Goal: Information Seeking & Learning: Learn about a topic

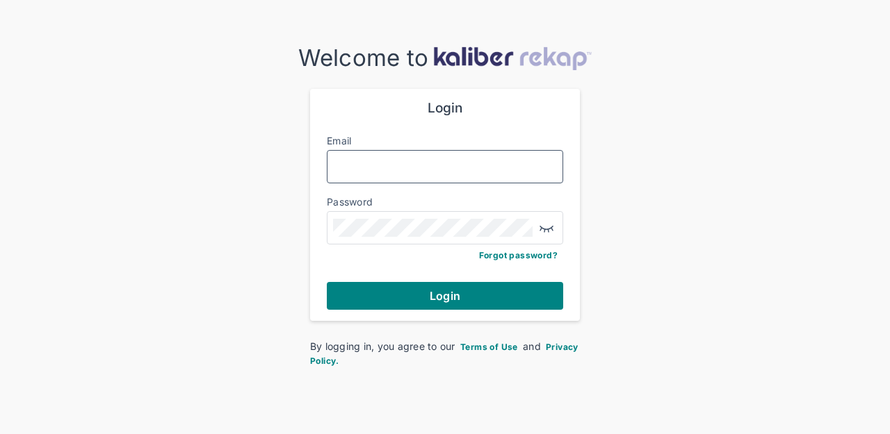
click at [478, 165] on input "Email" at bounding box center [445, 167] width 224 height 18
type input "**********"
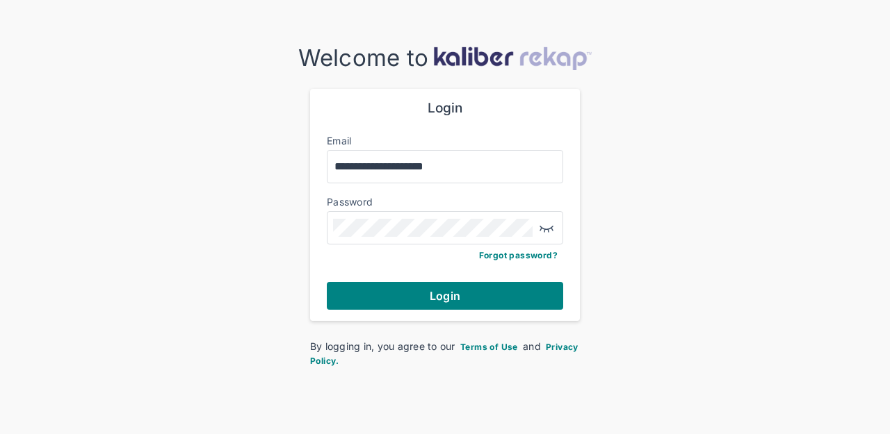
click at [448, 216] on div at bounding box center [445, 227] width 236 height 33
click at [327, 282] on button "Login" at bounding box center [445, 296] width 236 height 28
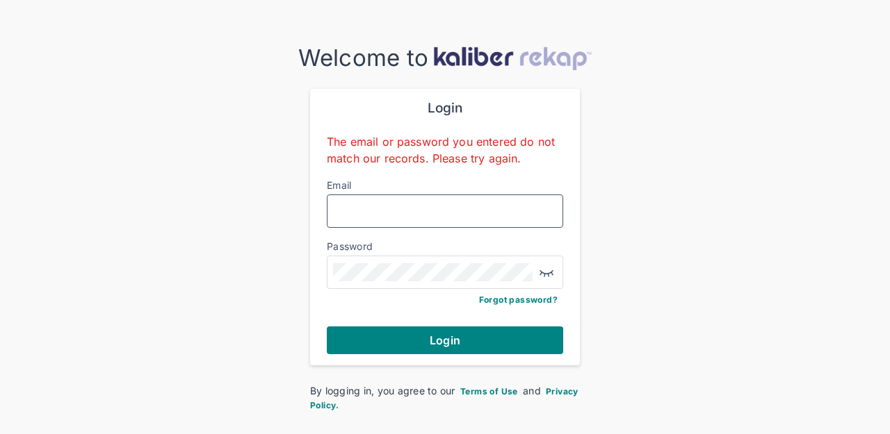
click at [401, 206] on input "Email" at bounding box center [445, 211] width 224 height 18
type input "**********"
click at [503, 302] on span "Forgot password?" at bounding box center [518, 300] width 79 height 10
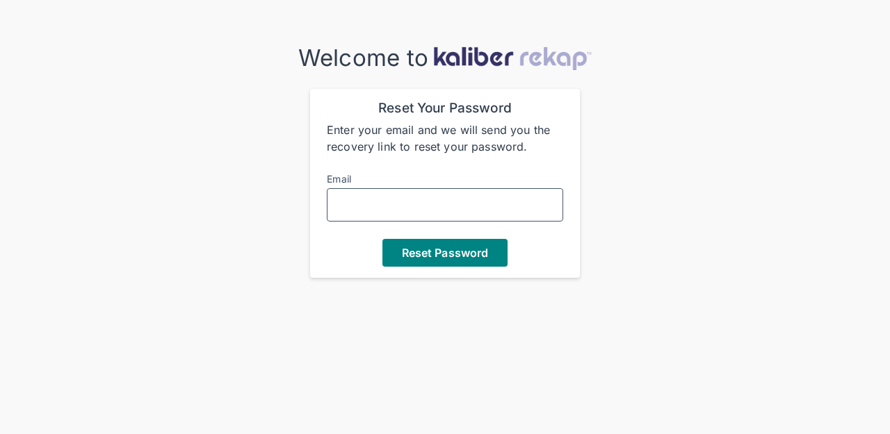
click at [425, 205] on input "Email" at bounding box center [445, 205] width 224 height 18
type input "**********"
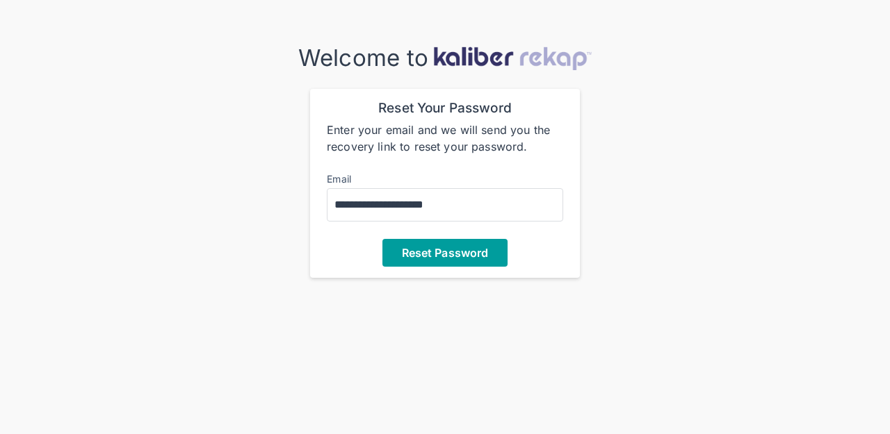
click at [424, 244] on button "Reset Password" at bounding box center [444, 253] width 125 height 28
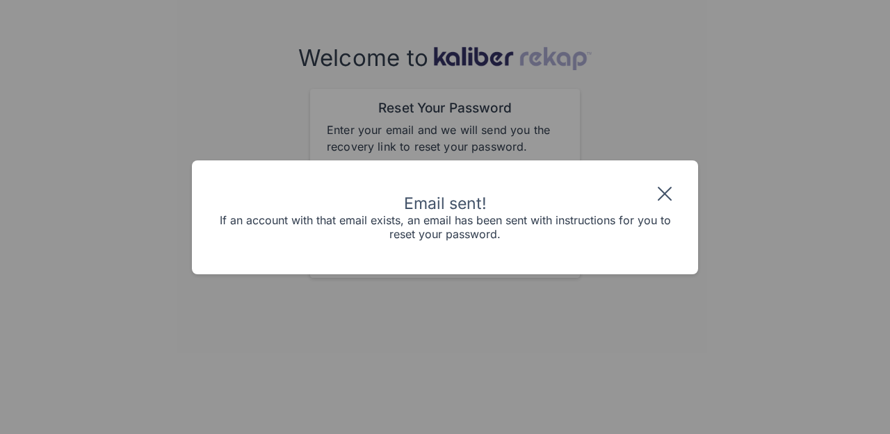
click at [666, 191] on img at bounding box center [664, 194] width 22 height 22
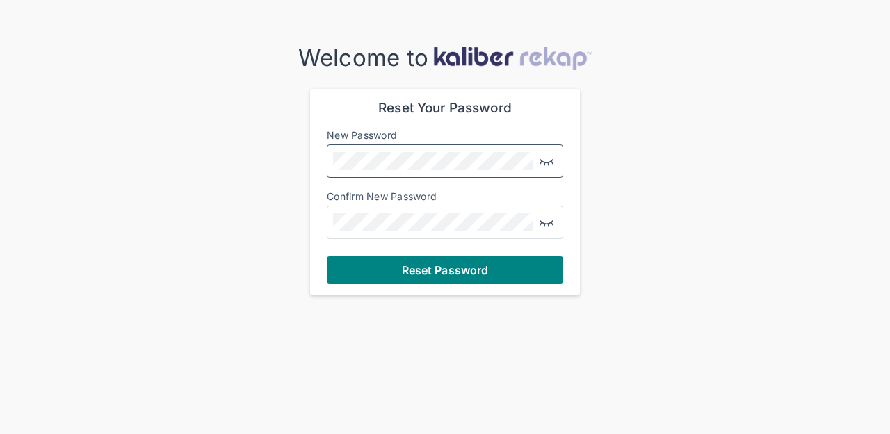
click at [539, 163] on img "button" at bounding box center [546, 161] width 17 height 17
click at [497, 209] on div at bounding box center [445, 222] width 236 height 33
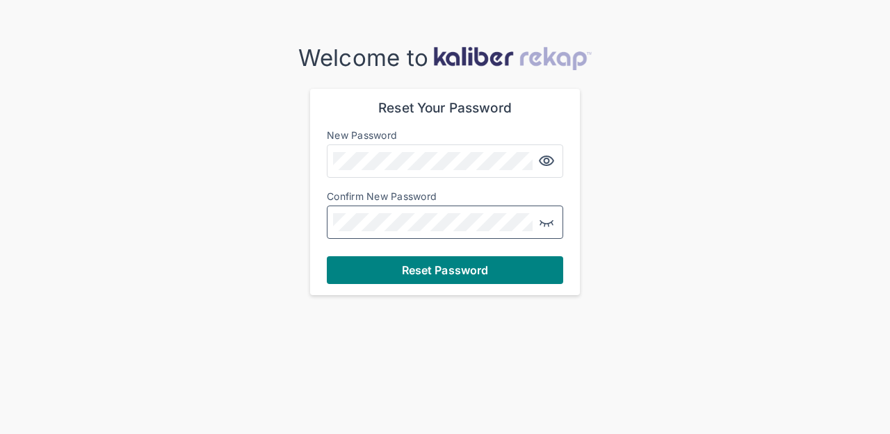
click at [327, 256] on button "Reset Password" at bounding box center [445, 270] width 236 height 28
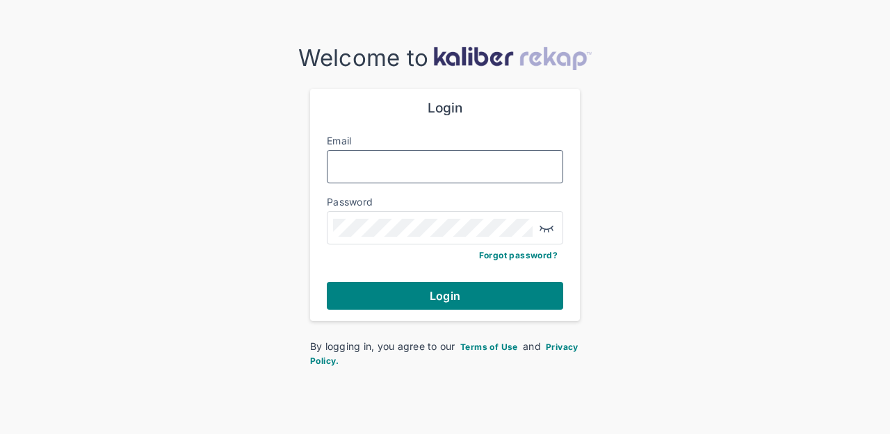
click at [462, 172] on input "Email" at bounding box center [445, 167] width 224 height 18
type input "**********"
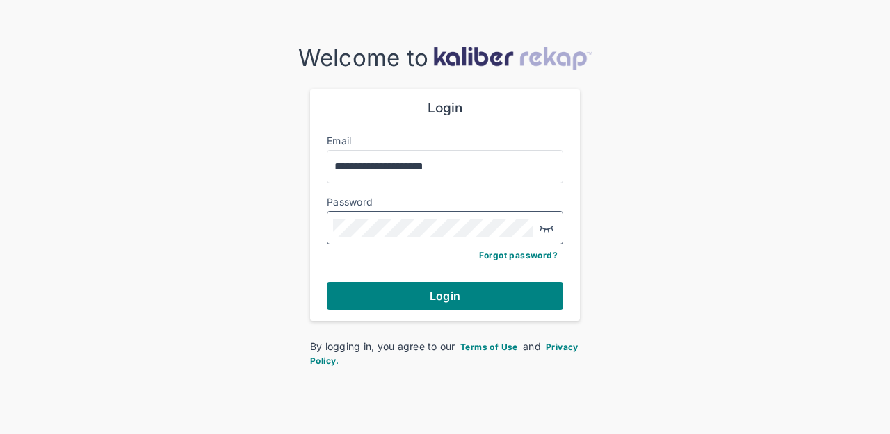
click at [327, 282] on button "Login" at bounding box center [445, 296] width 236 height 28
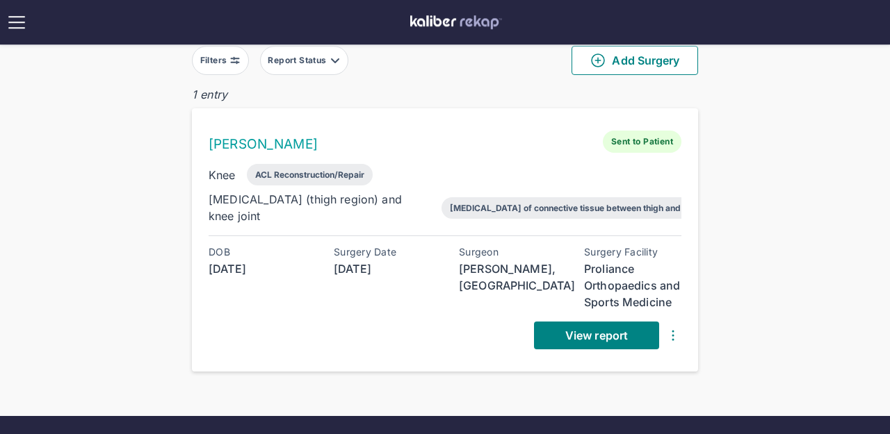
scroll to position [101, 0]
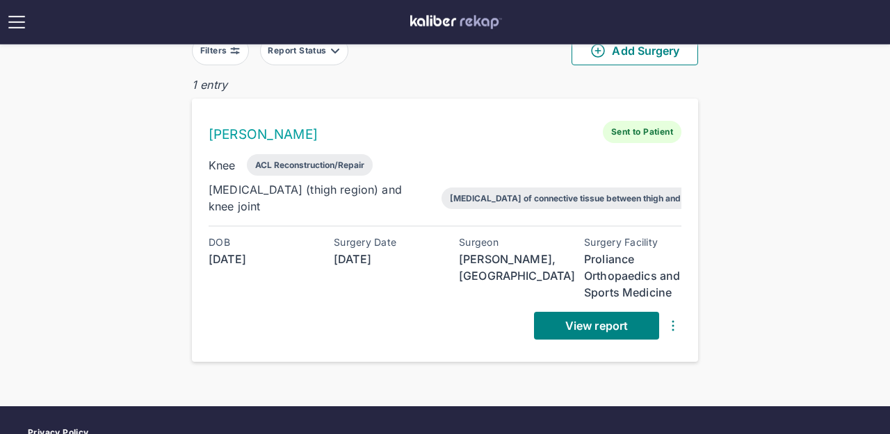
click at [671, 318] on img at bounding box center [672, 326] width 17 height 17
click at [622, 325] on div "View Raw Images" at bounding box center [609, 353] width 158 height 56
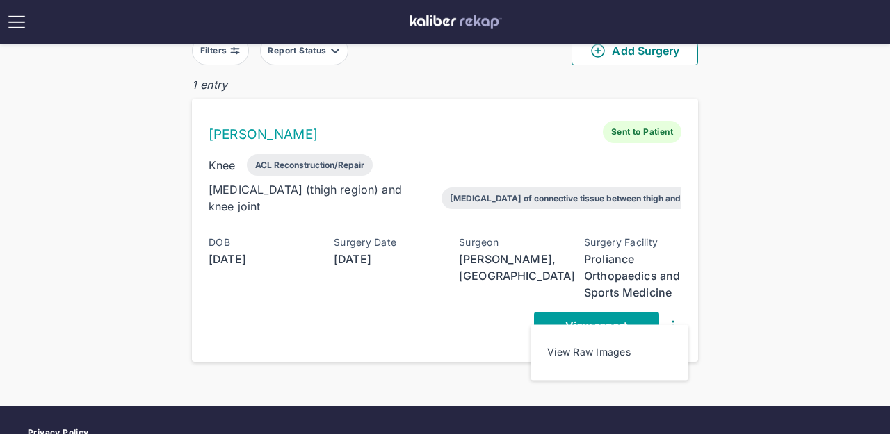
click at [625, 319] on span "View report" at bounding box center [596, 326] width 63 height 14
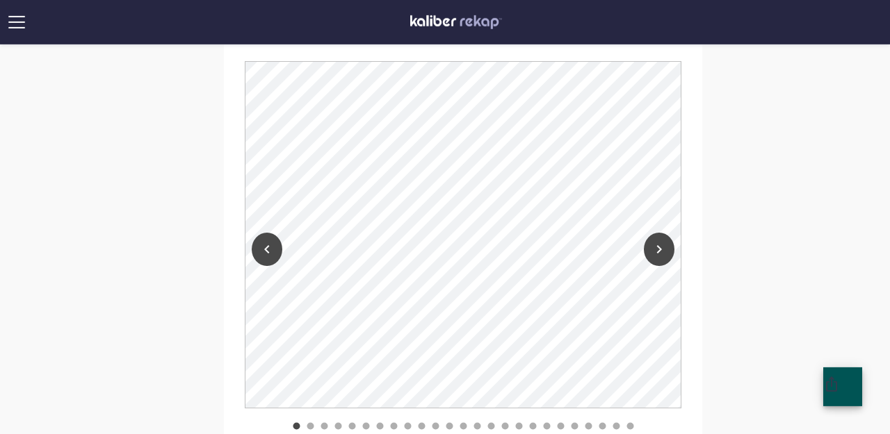
scroll to position [1228, 0]
click at [662, 252] on icon "Next" at bounding box center [659, 248] width 17 height 17
click at [272, 261] on button "Previous" at bounding box center [267, 248] width 31 height 33
click at [656, 247] on icon "Next" at bounding box center [659, 248] width 17 height 17
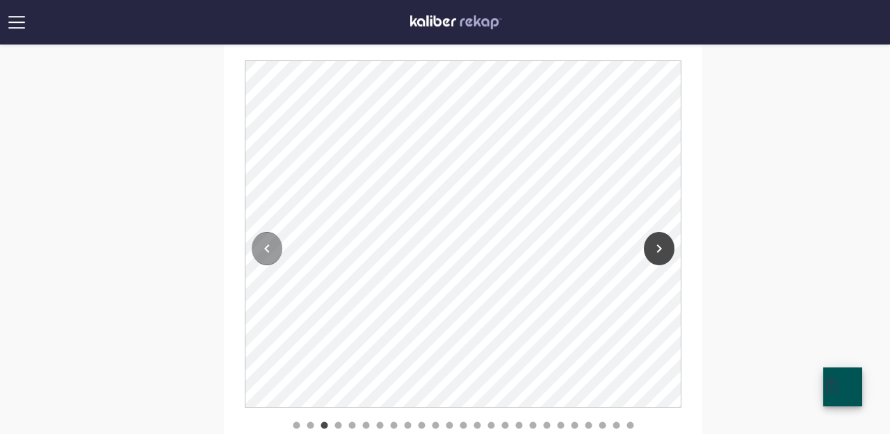
click at [256, 254] on button "Previous" at bounding box center [267, 248] width 31 height 33
click at [662, 243] on icon "Next" at bounding box center [659, 248] width 17 height 17
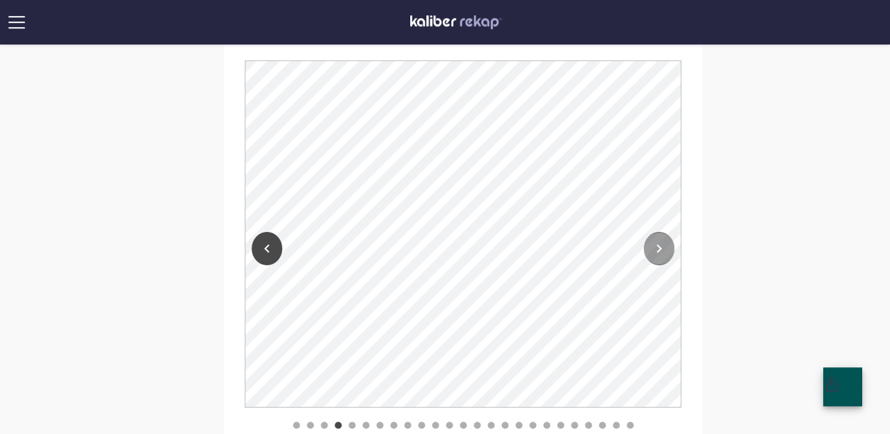
click at [662, 243] on icon "Next" at bounding box center [659, 248] width 17 height 17
click at [281, 245] on button "Previous" at bounding box center [267, 248] width 31 height 33
click at [664, 252] on icon "Next" at bounding box center [659, 248] width 17 height 17
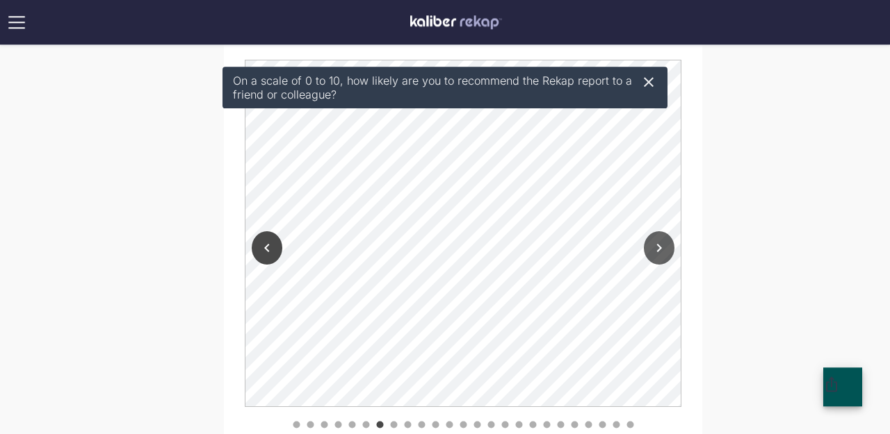
scroll to position [1229, 0]
click at [652, 78] on icon at bounding box center [649, 82] width 10 height 10
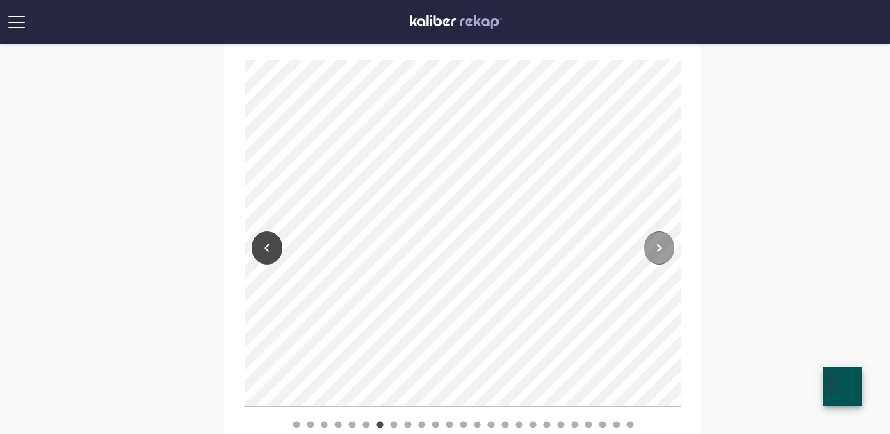
click at [658, 245] on icon "Next" at bounding box center [659, 248] width 5 height 8
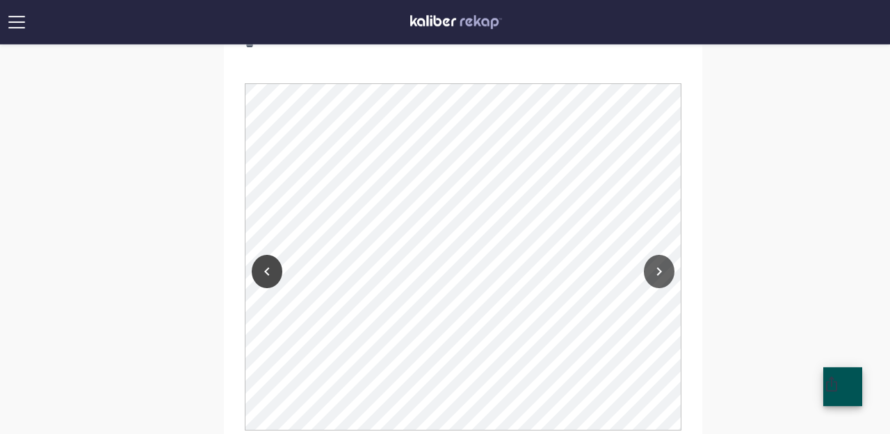
scroll to position [1207, 0]
click at [657, 267] on icon "Next" at bounding box center [659, 270] width 17 height 17
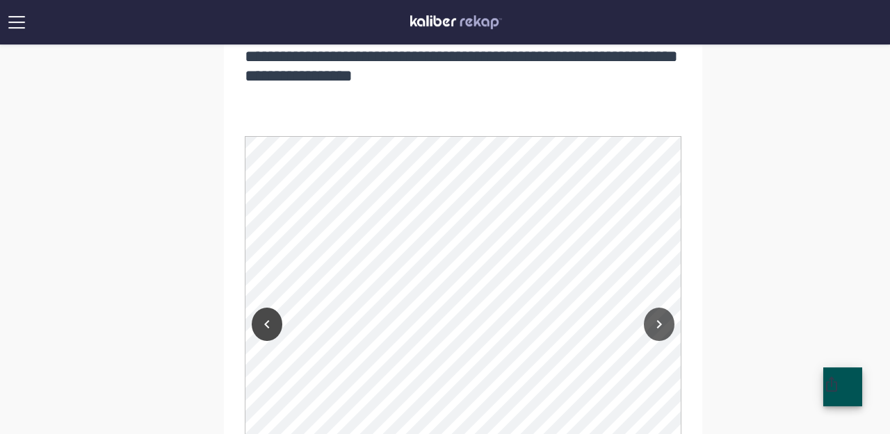
scroll to position [1195, 0]
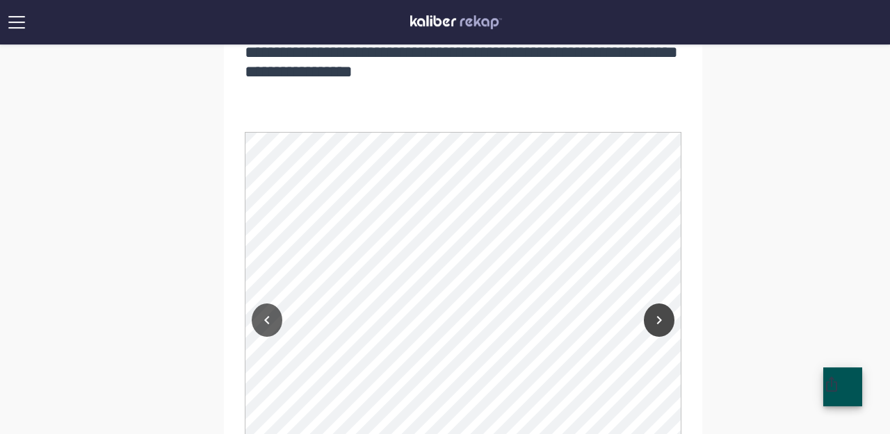
click at [259, 307] on button "Previous" at bounding box center [267, 320] width 31 height 33
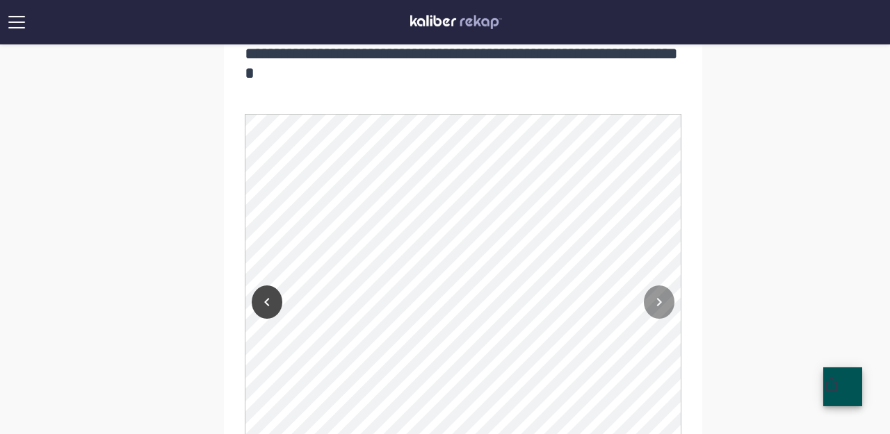
scroll to position [1175, 0]
click at [665, 302] on icon "Next" at bounding box center [659, 301] width 17 height 17
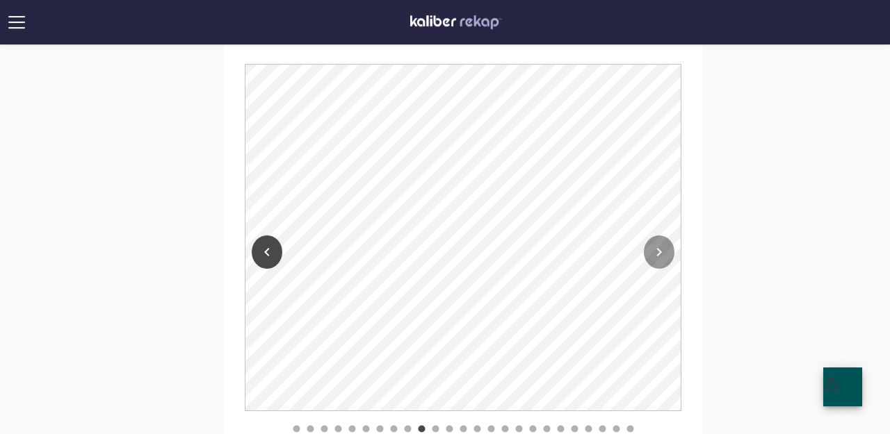
scroll to position [1264, 0]
click at [655, 256] on icon "Next" at bounding box center [659, 252] width 17 height 17
click at [269, 247] on icon "Previous" at bounding box center [267, 252] width 17 height 17
click at [655, 259] on icon "Next" at bounding box center [659, 252] width 17 height 17
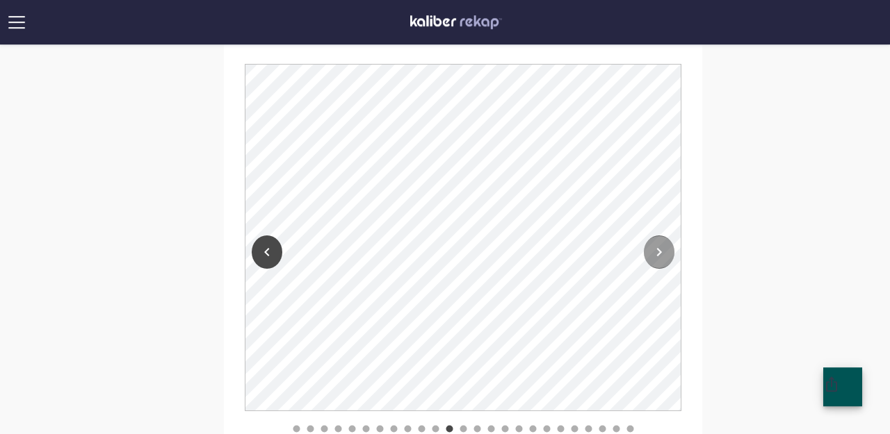
click at [655, 259] on icon "Next" at bounding box center [659, 252] width 17 height 17
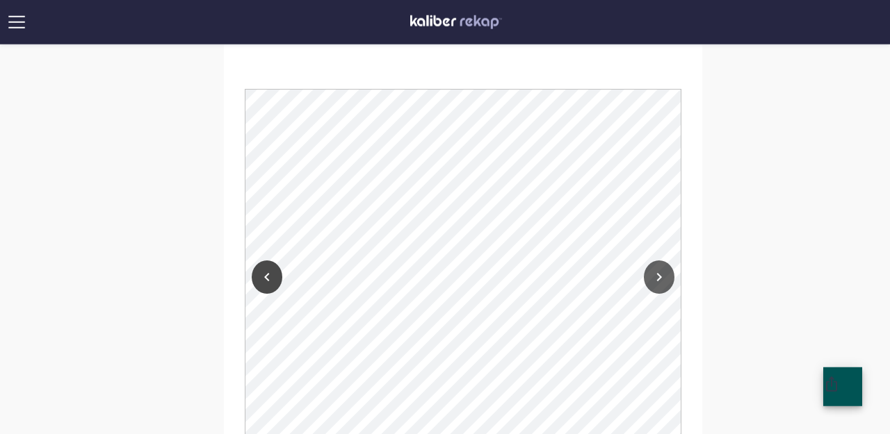
scroll to position [1239, 0]
click at [660, 275] on icon "Next" at bounding box center [659, 276] width 17 height 17
click at [264, 274] on icon "Previous" at bounding box center [267, 276] width 17 height 17
click at [662, 277] on icon "Next" at bounding box center [659, 276] width 17 height 17
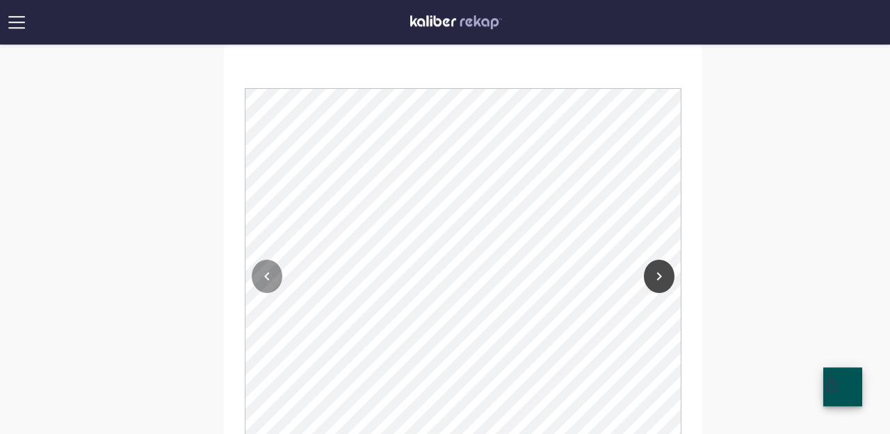
click at [279, 288] on div at bounding box center [267, 273] width 44 height 371
click at [259, 271] on icon "Previous" at bounding box center [267, 276] width 17 height 17
click at [660, 277] on icon "Next" at bounding box center [659, 276] width 5 height 8
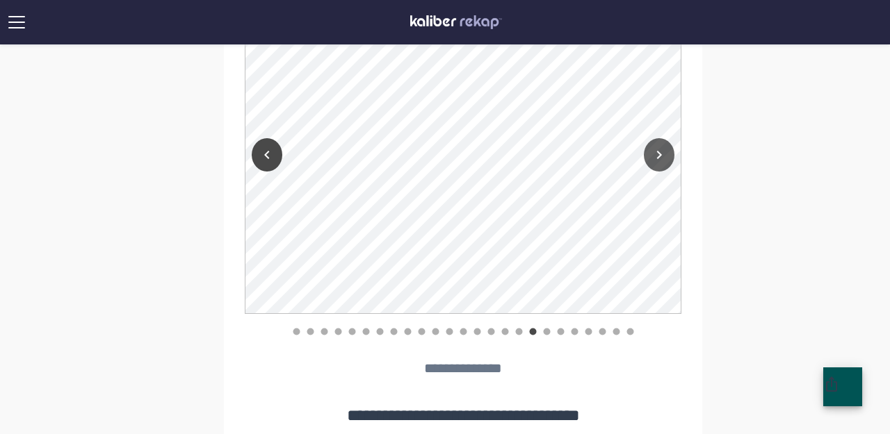
scroll to position [1356, 0]
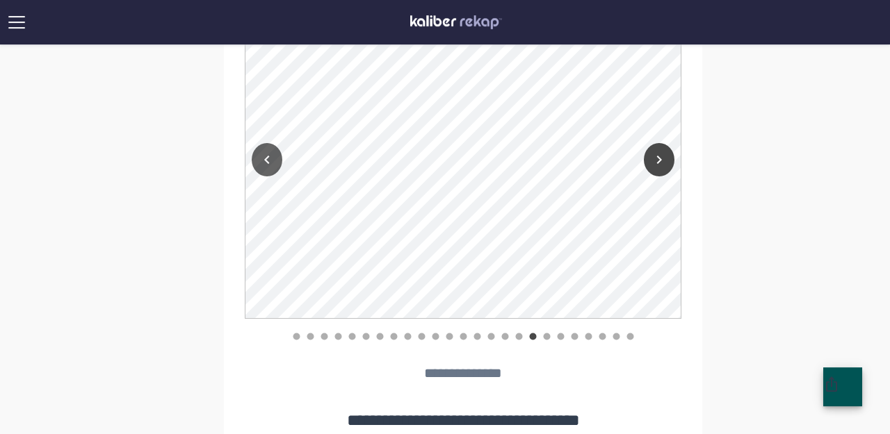
click at [268, 154] on icon "Previous" at bounding box center [267, 160] width 17 height 17
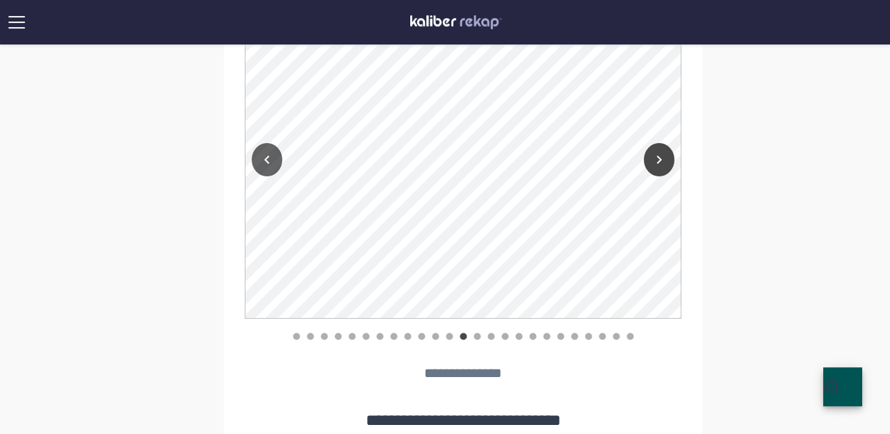
click at [268, 154] on icon "Previous" at bounding box center [267, 160] width 17 height 17
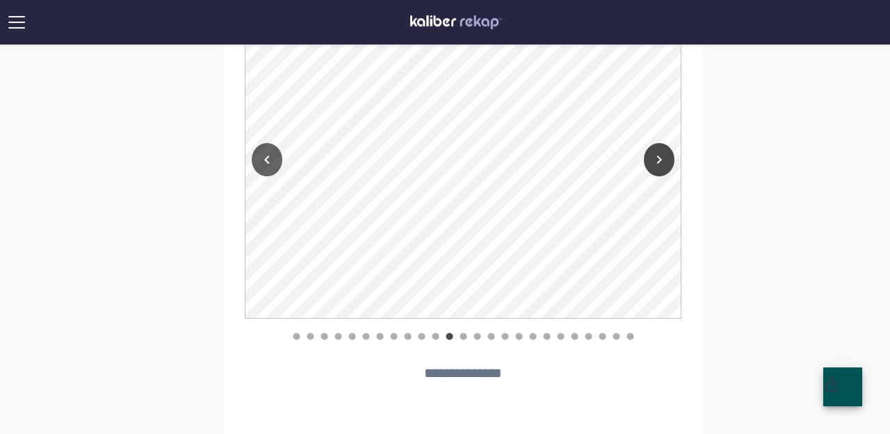
click at [268, 154] on icon "Previous" at bounding box center [267, 160] width 17 height 17
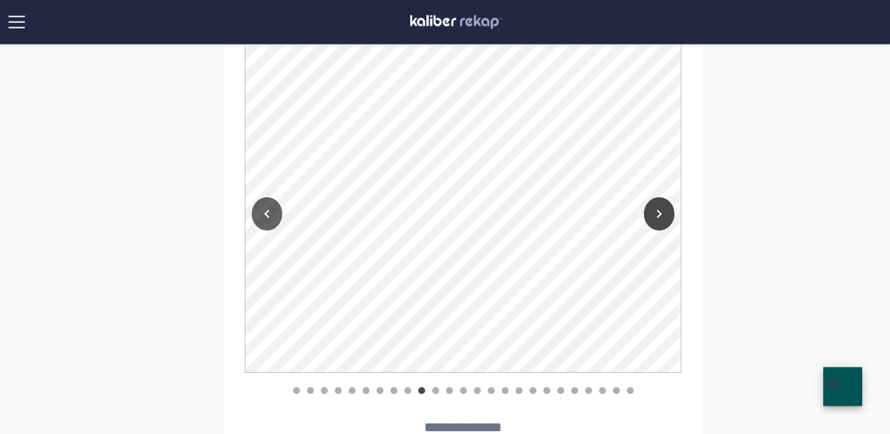
scroll to position [1319, 0]
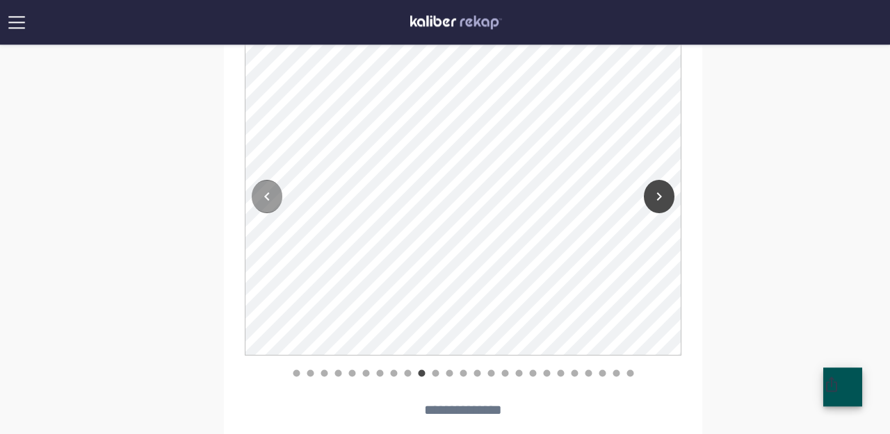
click at [266, 205] on button "Previous" at bounding box center [267, 196] width 31 height 33
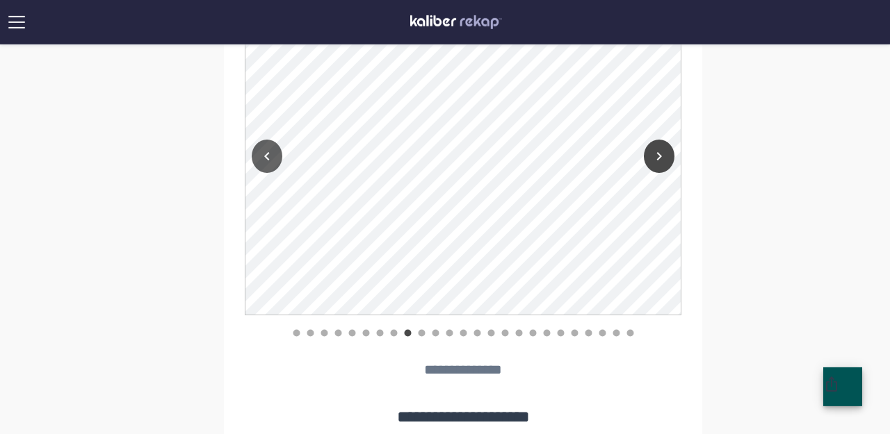
scroll to position [1323, 0]
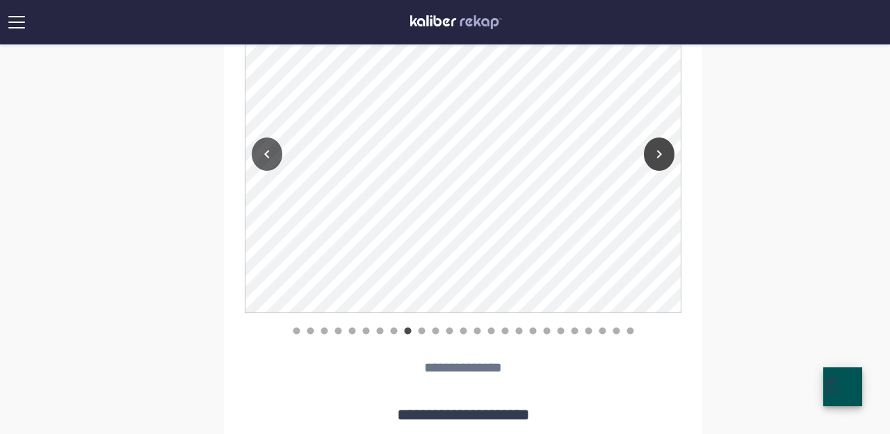
drag, startPoint x: 266, startPoint y: 205, endPoint x: 272, endPoint y: 156, distance: 49.1
click at [272, 156] on div at bounding box center [267, 151] width 44 height 371
click at [272, 156] on icon "Previous" at bounding box center [267, 154] width 17 height 17
click at [660, 159] on icon "Next" at bounding box center [659, 154] width 17 height 17
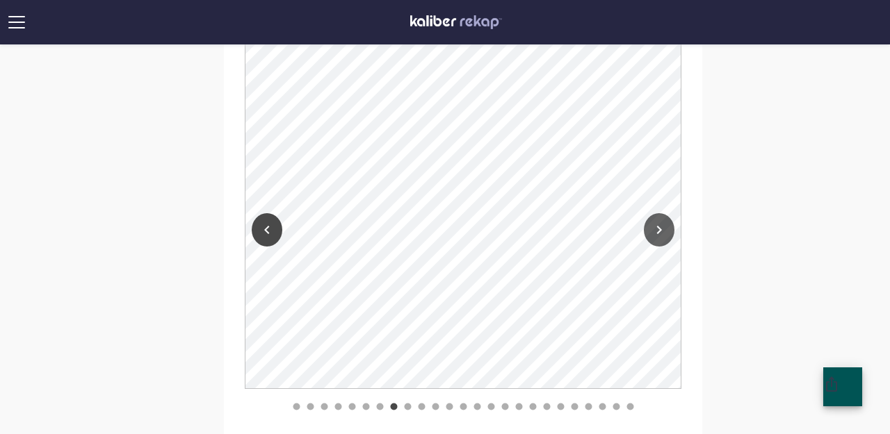
scroll to position [1265, 0]
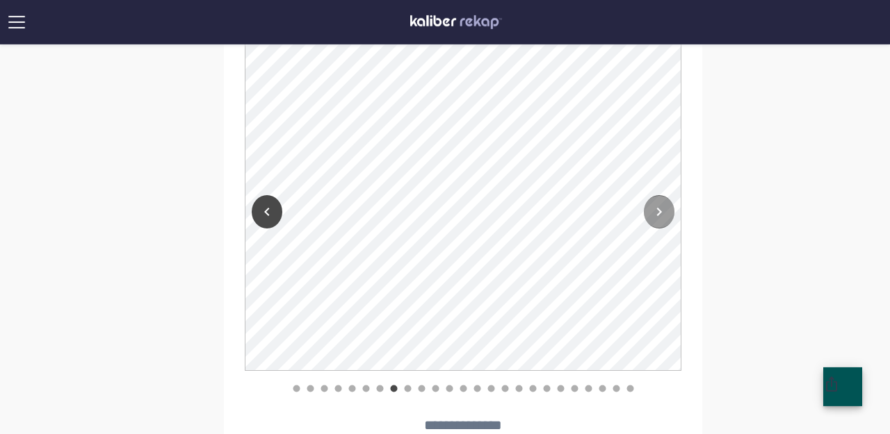
click at [662, 200] on button "Next" at bounding box center [659, 211] width 31 height 33
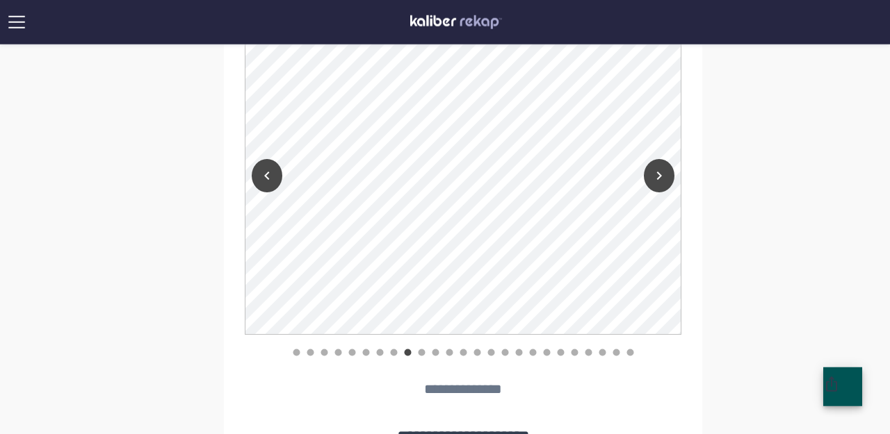
scroll to position [1303, 0]
click at [660, 172] on icon "Next" at bounding box center [659, 174] width 5 height 8
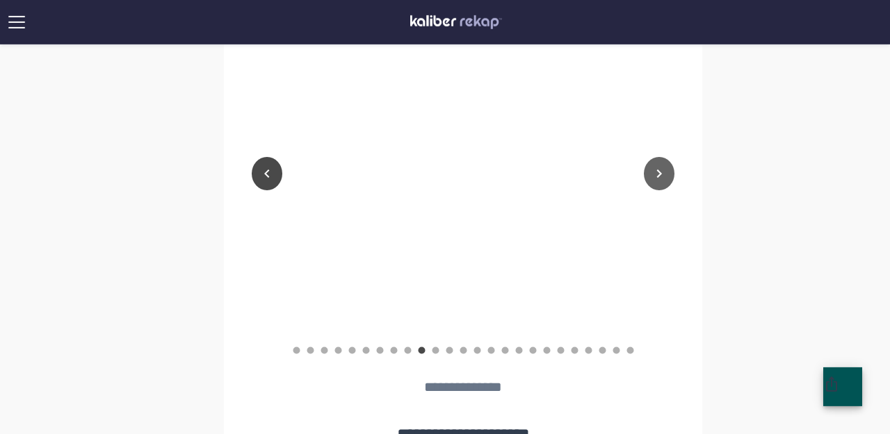
scroll to position [1342, 0]
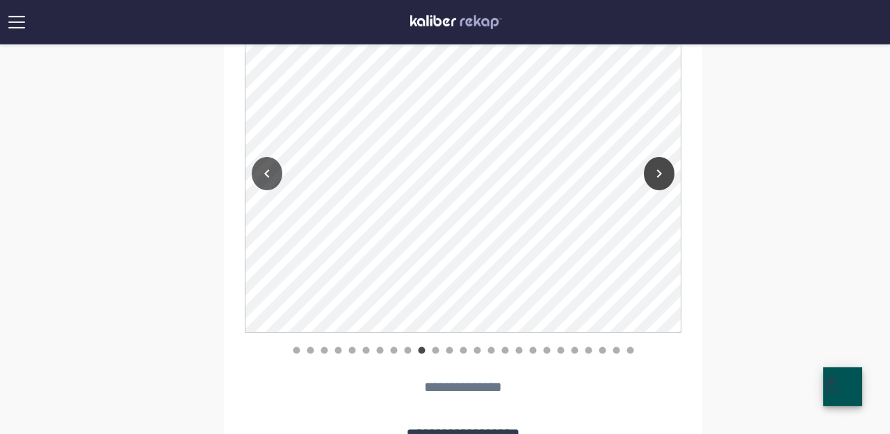
click at [265, 160] on button "Previous" at bounding box center [267, 173] width 31 height 33
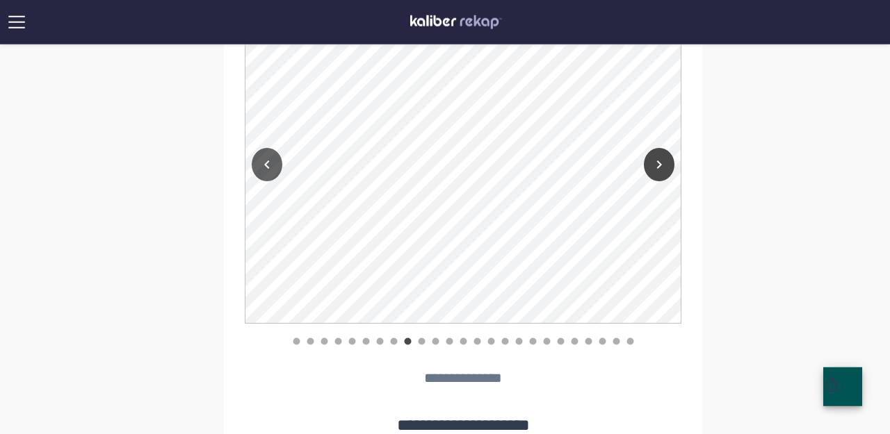
scroll to position [1312, 0]
click at [658, 161] on icon "Next" at bounding box center [659, 165] width 5 height 8
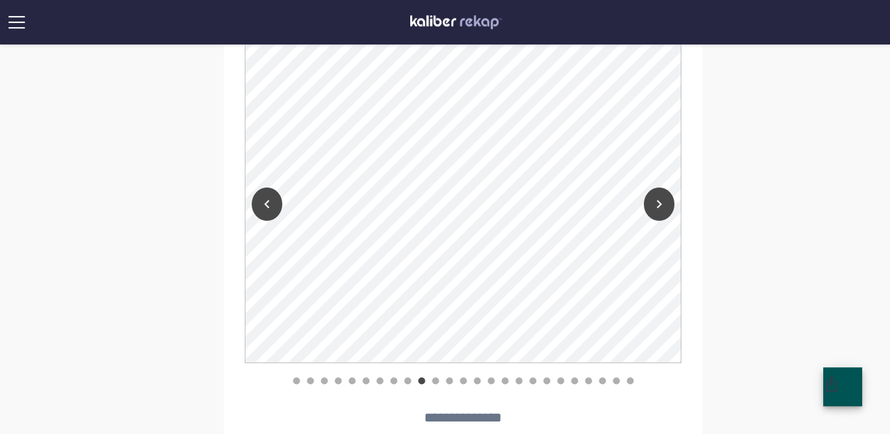
scroll to position [1311, 0]
click at [655, 202] on icon "Next" at bounding box center [659, 205] width 17 height 17
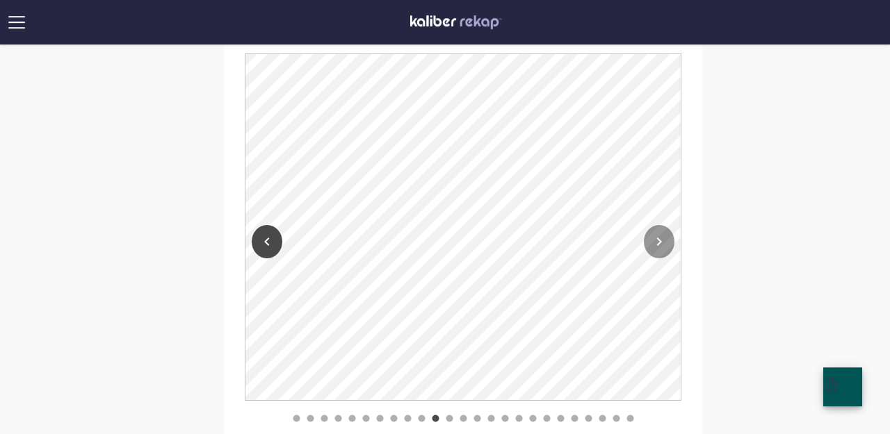
scroll to position [1273, 0]
click at [655, 245] on icon "Next" at bounding box center [659, 242] width 17 height 17
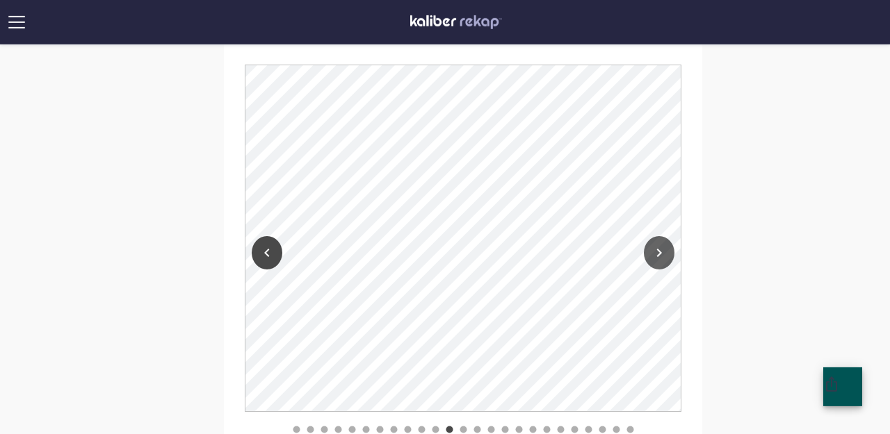
scroll to position [1276, 0]
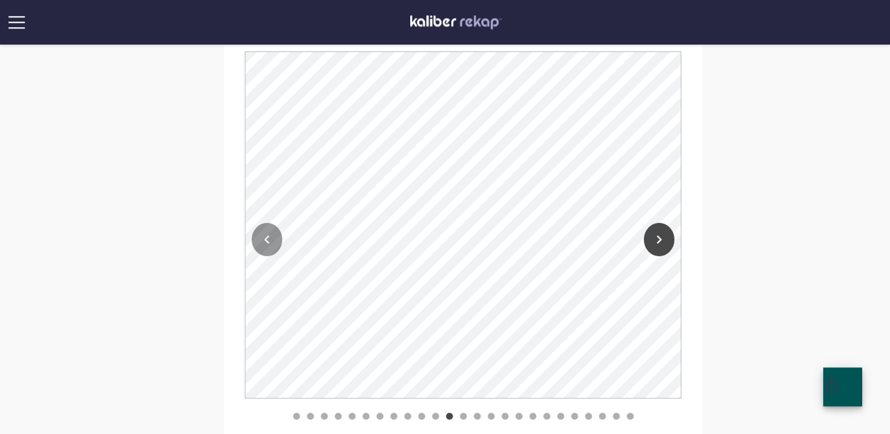
click at [256, 225] on div at bounding box center [267, 236] width 44 height 371
click at [261, 234] on icon "Previous" at bounding box center [267, 239] width 17 height 17
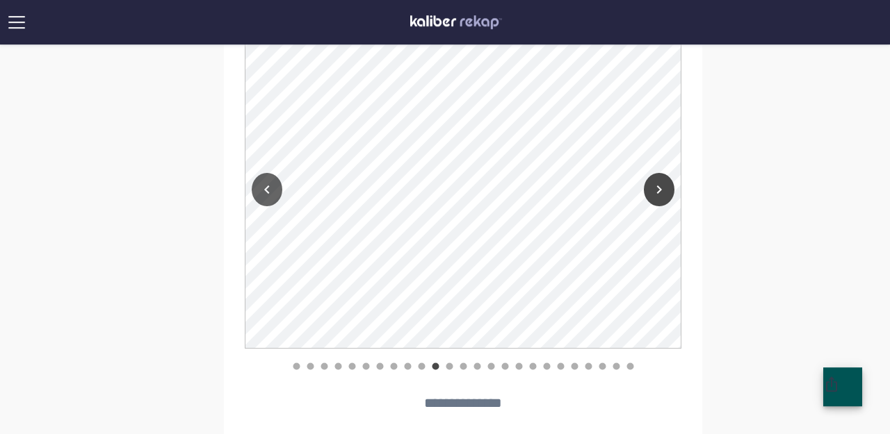
scroll to position [1296, 0]
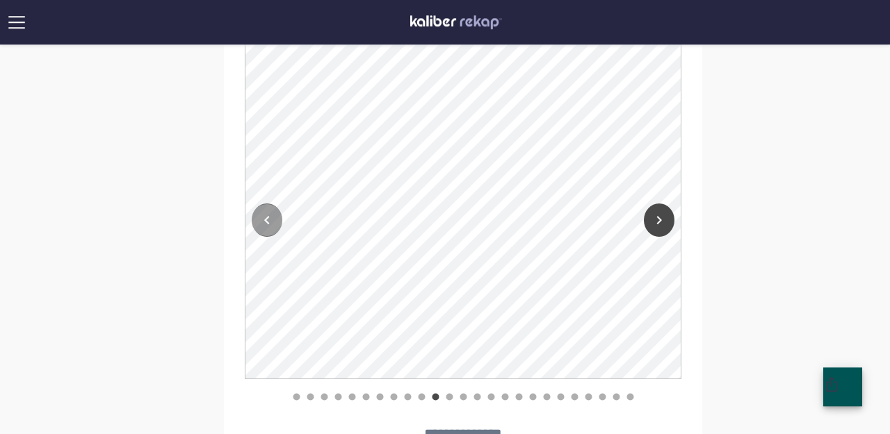
click at [269, 219] on icon "Previous" at bounding box center [267, 220] width 17 height 17
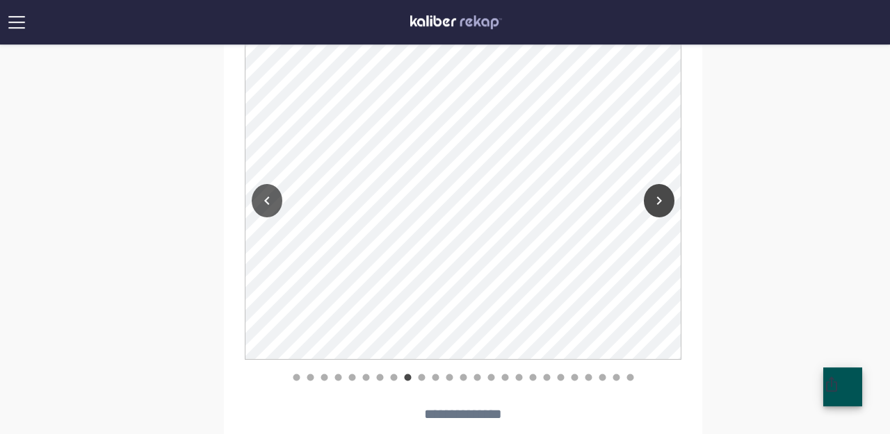
scroll to position [1275, 0]
click at [660, 201] on icon "Next" at bounding box center [659, 201] width 5 height 8
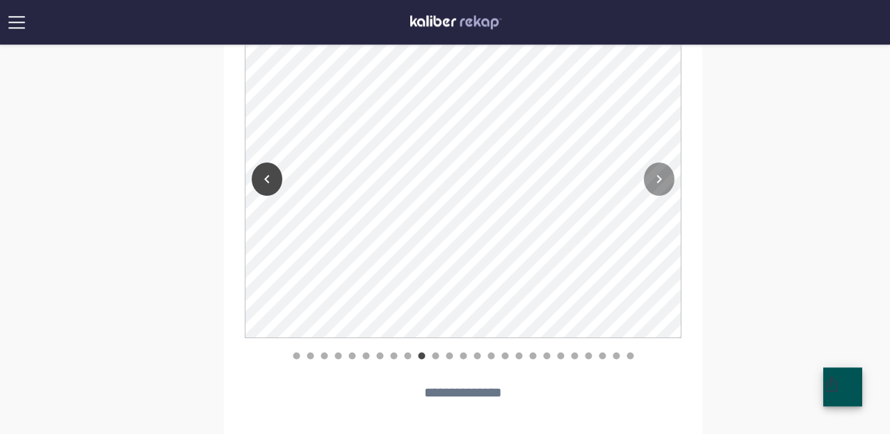
scroll to position [1336, 0]
click at [676, 177] on div at bounding box center [659, 177] width 44 height 371
click at [655, 181] on icon "Next" at bounding box center [659, 180] width 17 height 17
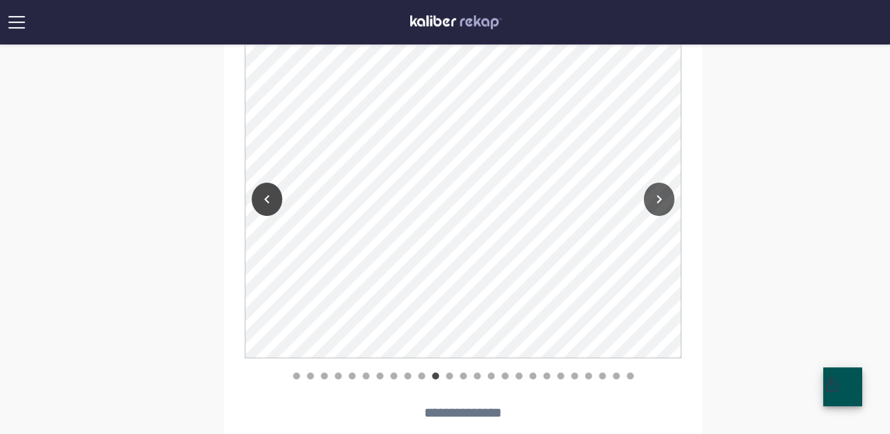
scroll to position [1316, 0]
click at [656, 206] on icon "Next" at bounding box center [659, 199] width 17 height 17
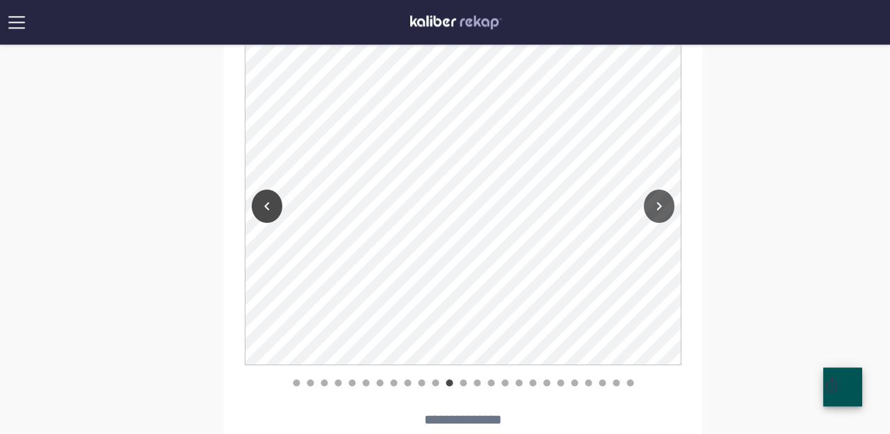
click at [656, 206] on icon "Next" at bounding box center [659, 206] width 17 height 17
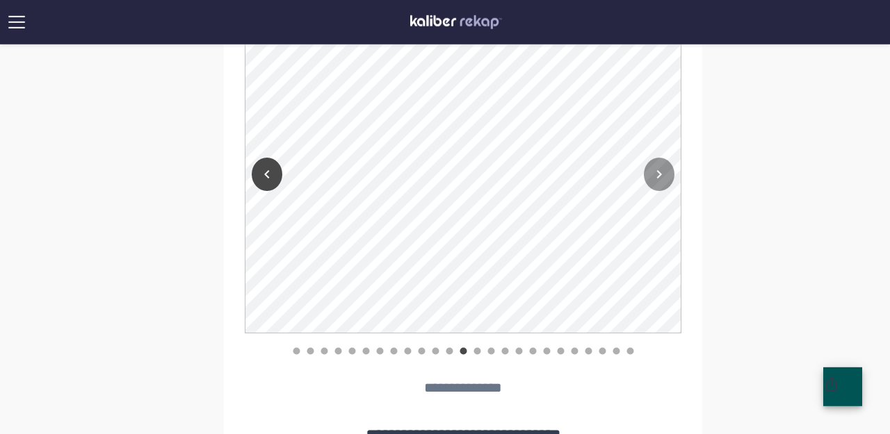
scroll to position [1341, 0]
click at [653, 177] on icon "Next" at bounding box center [659, 174] width 17 height 17
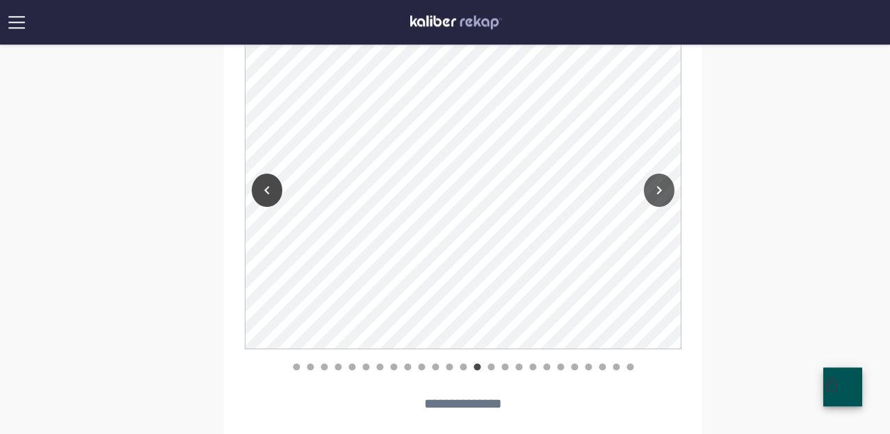
scroll to position [1330, 0]
click at [655, 185] on icon "Next" at bounding box center [659, 186] width 17 height 17
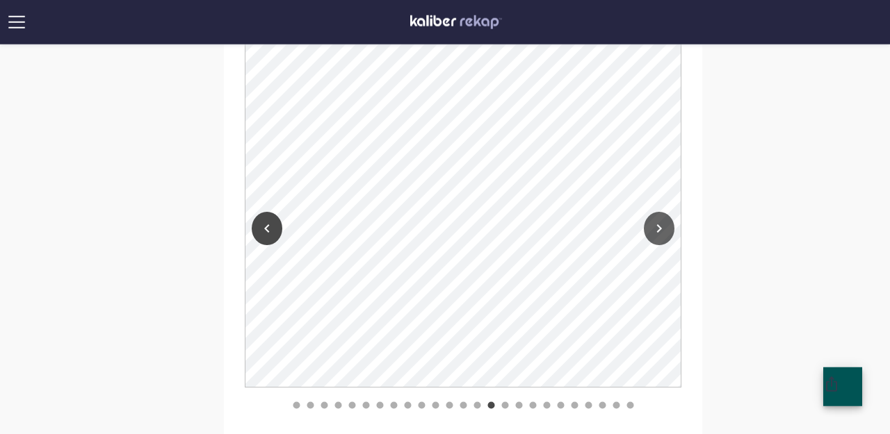
scroll to position [1287, 0]
click at [660, 228] on icon "Next" at bounding box center [659, 229] width 5 height 8
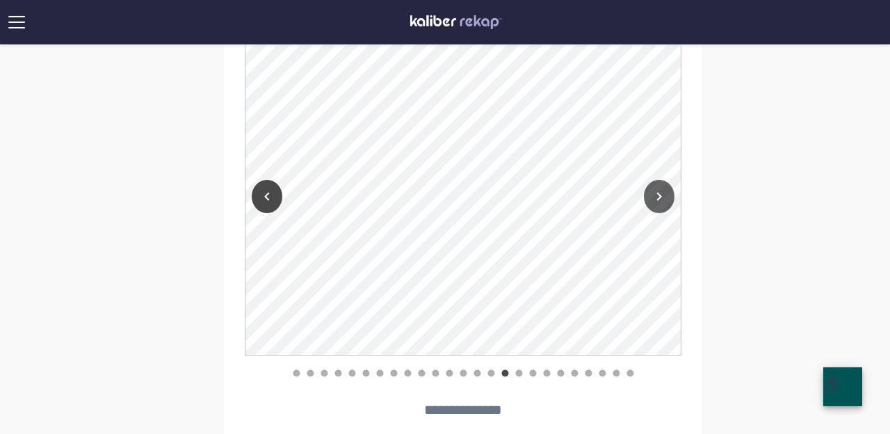
scroll to position [1321, 0]
click at [661, 200] on icon "Next" at bounding box center [659, 194] width 17 height 17
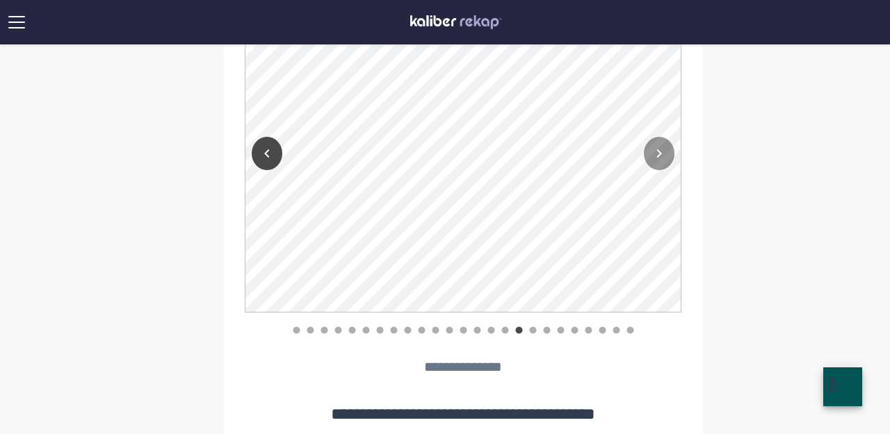
scroll to position [1362, 0]
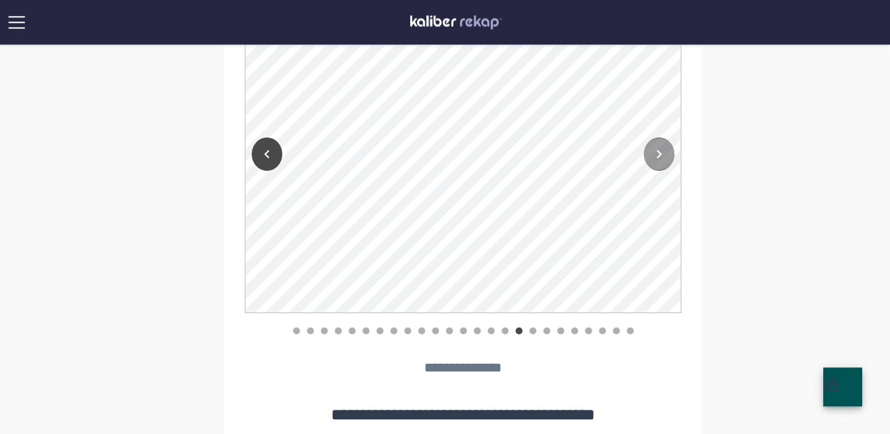
click at [664, 159] on icon "Next" at bounding box center [659, 154] width 17 height 17
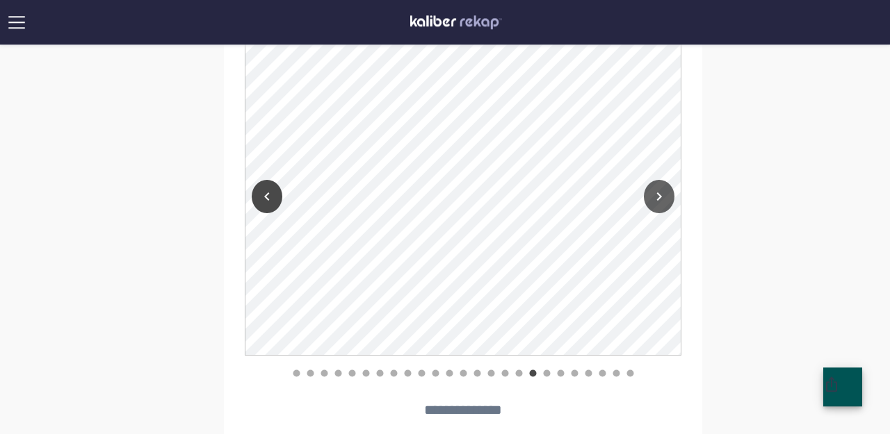
scroll to position [1319, 0]
click at [658, 198] on icon "Next" at bounding box center [659, 197] width 17 height 17
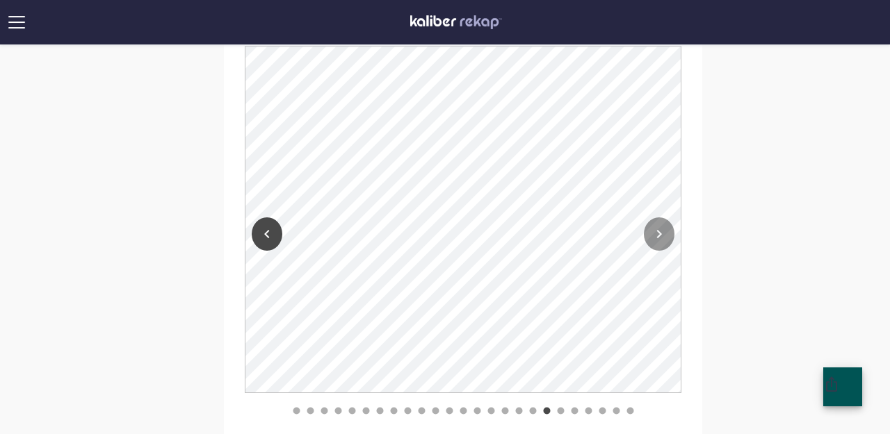
scroll to position [1284, 0]
click at [662, 227] on icon "Next" at bounding box center [659, 232] width 17 height 17
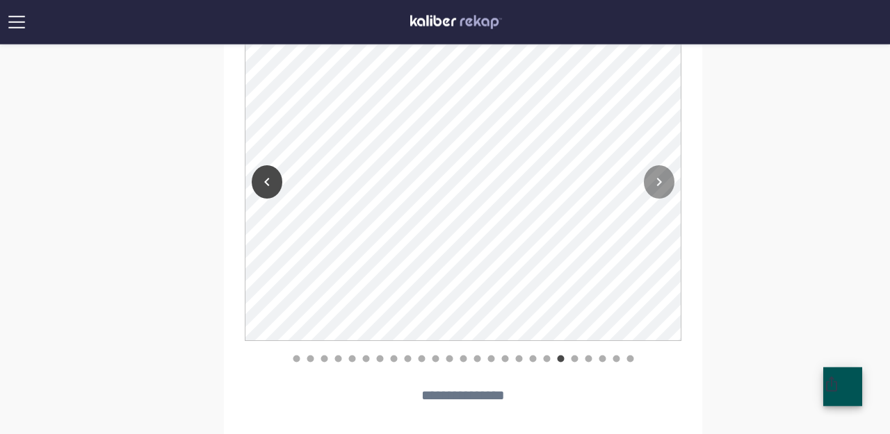
scroll to position [1333, 0]
click at [660, 187] on icon "Next" at bounding box center [659, 182] width 17 height 17
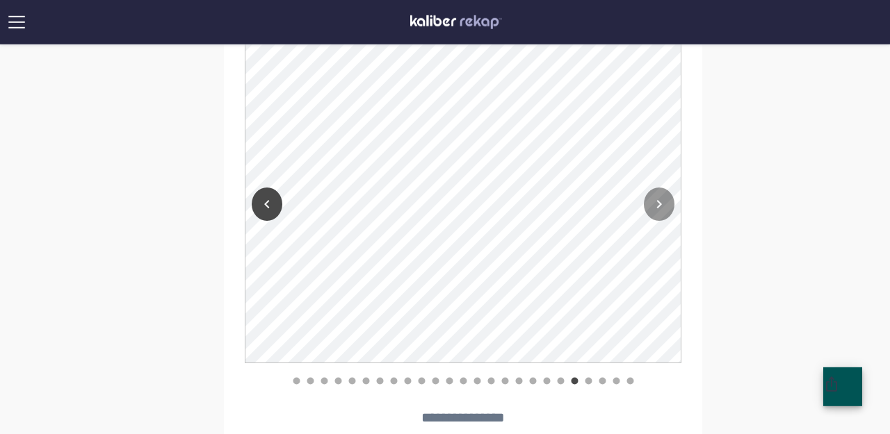
scroll to position [1311, 0]
click at [658, 206] on icon "Next" at bounding box center [659, 205] width 5 height 8
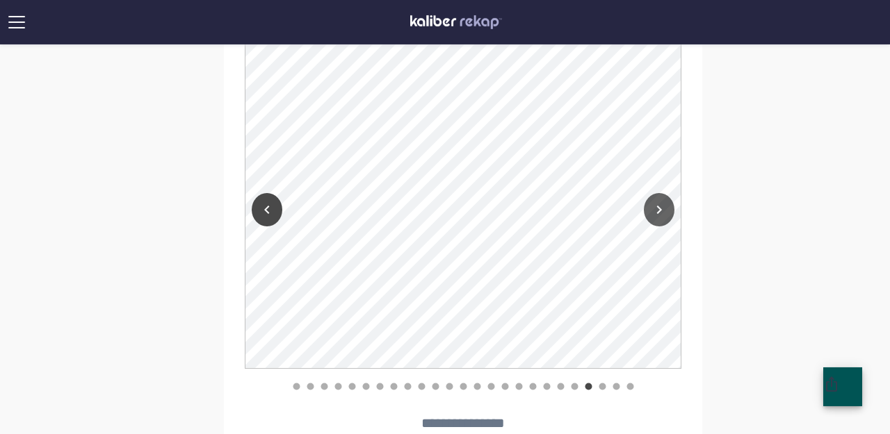
scroll to position [1305, 0]
click at [657, 213] on icon "Next" at bounding box center [659, 211] width 17 height 17
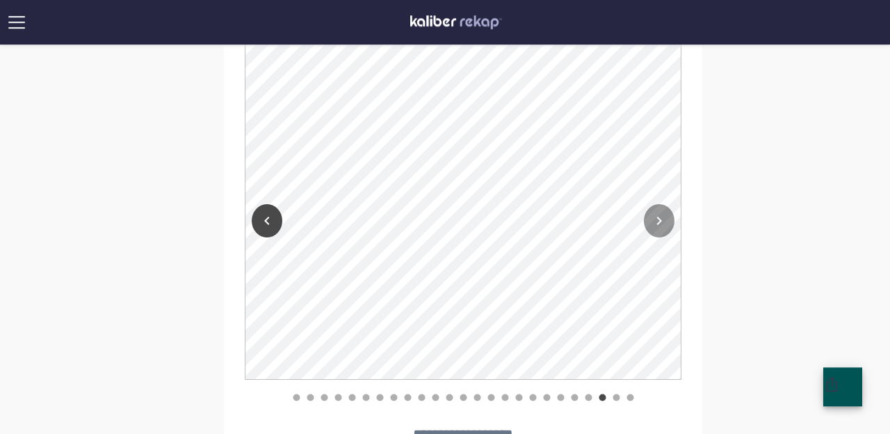
scroll to position [1294, 0]
click at [262, 224] on icon "Previous" at bounding box center [267, 222] width 17 height 17
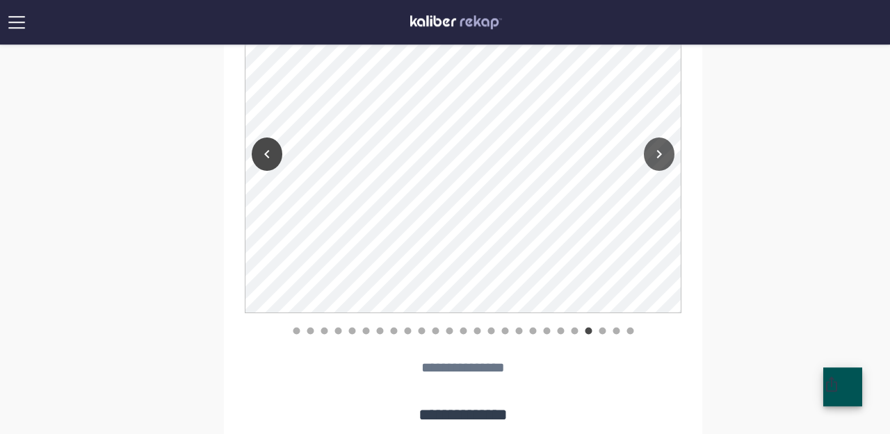
scroll to position [1319, 0]
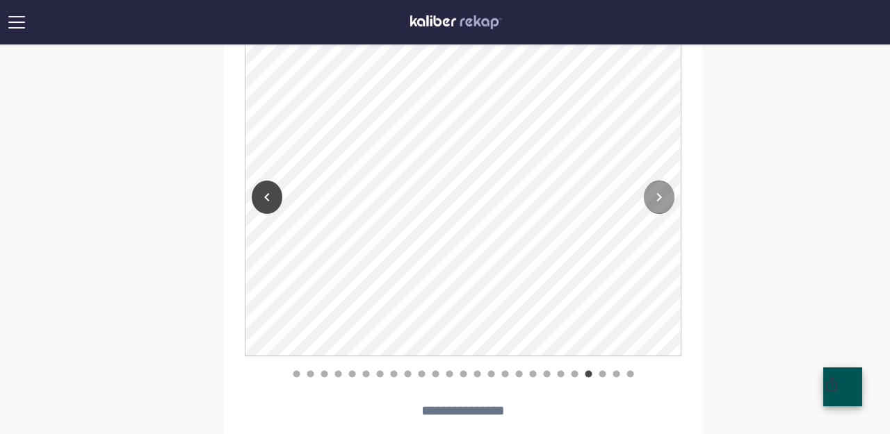
click at [655, 206] on button "Next" at bounding box center [659, 197] width 31 height 33
click at [658, 199] on icon "Next" at bounding box center [659, 197] width 5 height 8
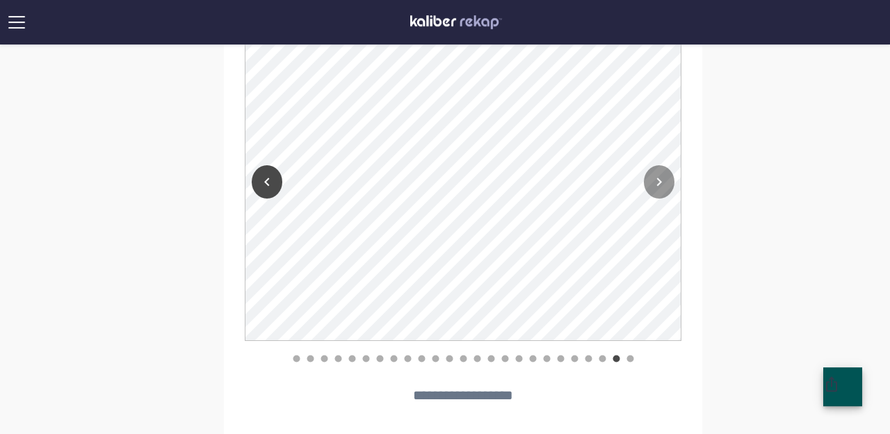
scroll to position [1335, 0]
click at [659, 174] on icon "Next" at bounding box center [659, 180] width 17 height 17
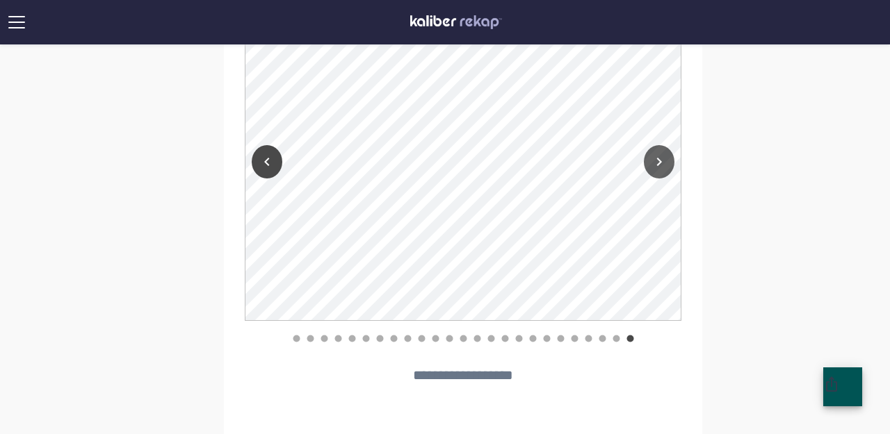
scroll to position [1352, 0]
click at [656, 179] on button "Next" at bounding box center [659, 163] width 31 height 33
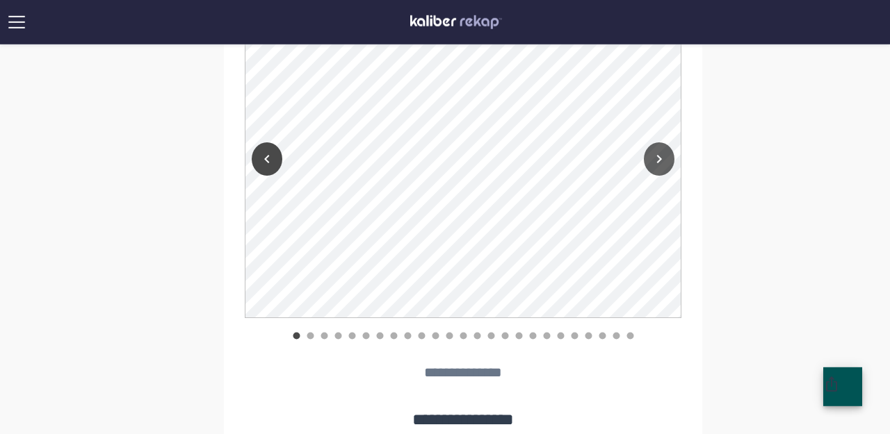
scroll to position [1322, 0]
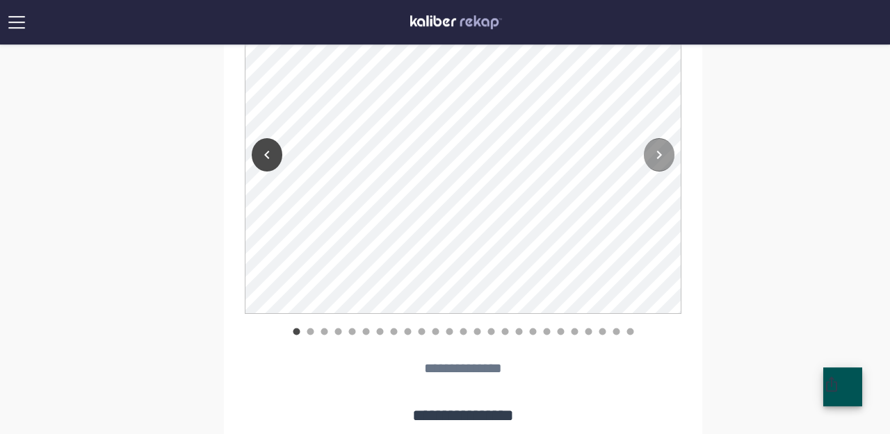
click at [661, 149] on icon "Next" at bounding box center [659, 155] width 17 height 17
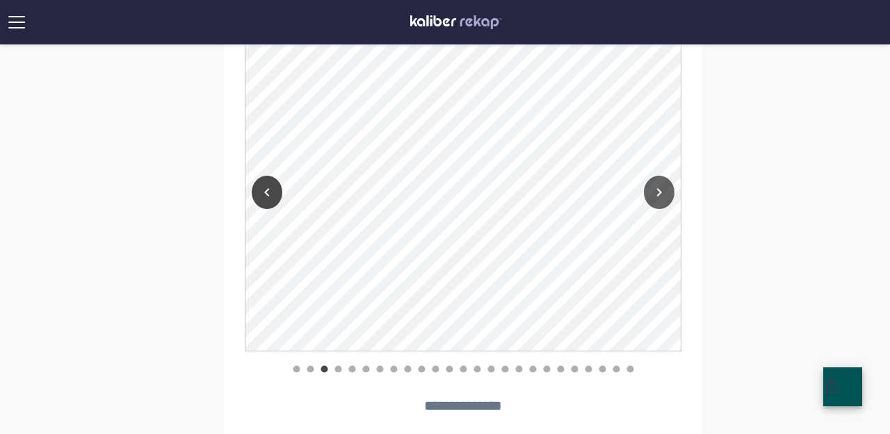
scroll to position [1285, 0]
click at [648, 202] on div at bounding box center [659, 188] width 44 height 371
click at [658, 195] on icon "Next" at bounding box center [659, 191] width 17 height 17
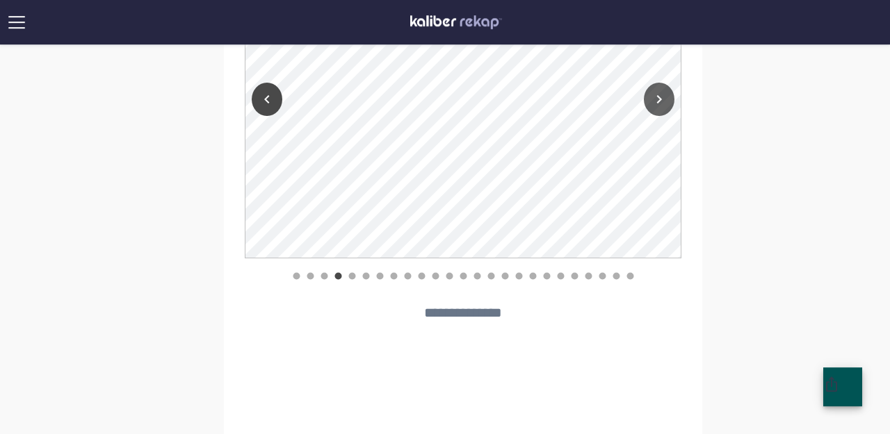
scroll to position [1271, 0]
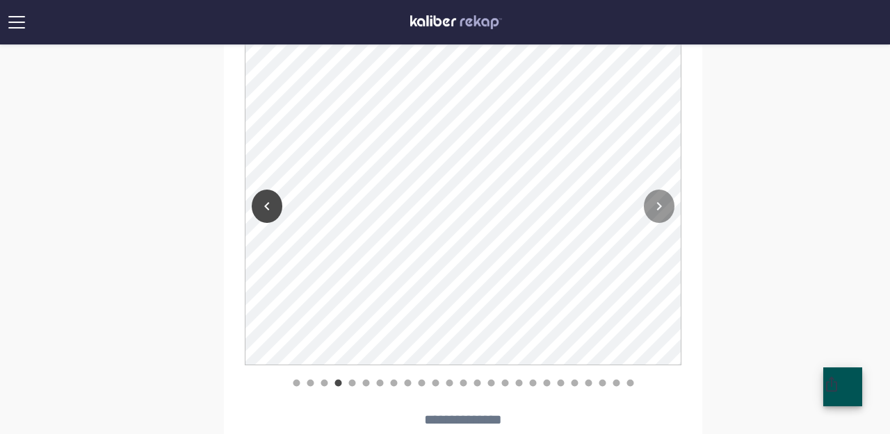
click at [662, 188] on div at bounding box center [659, 203] width 44 height 371
click at [660, 195] on button "Next" at bounding box center [659, 206] width 31 height 33
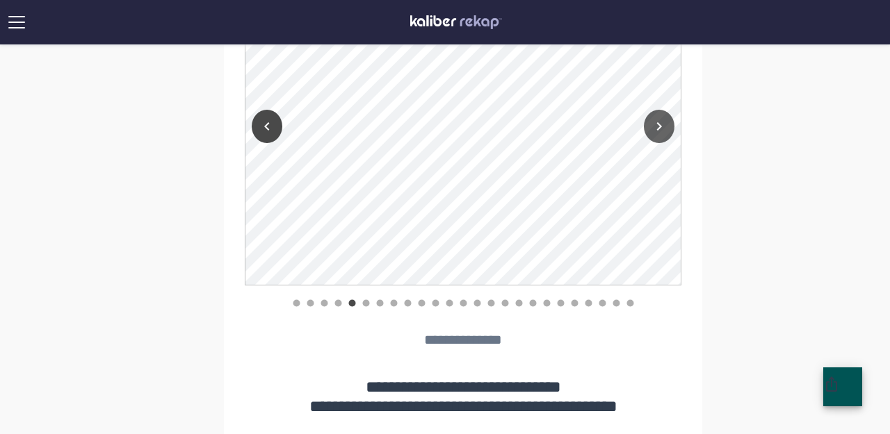
scroll to position [1350, 0]
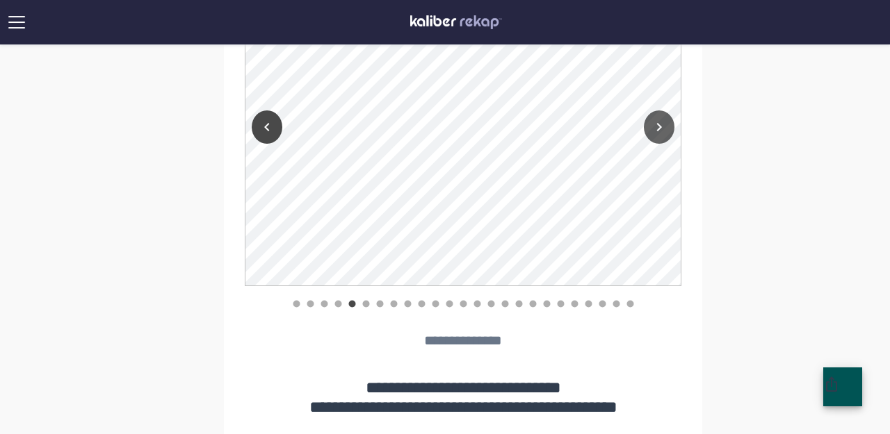
click at [659, 136] on button "Next" at bounding box center [659, 127] width 31 height 33
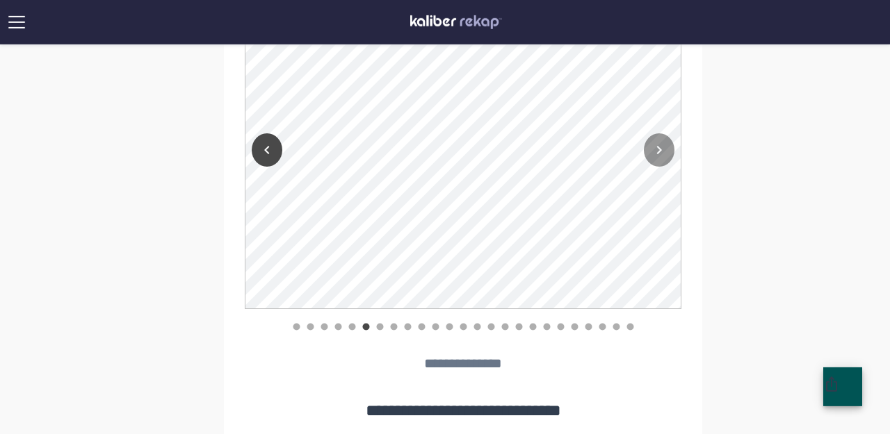
scroll to position [1320, 0]
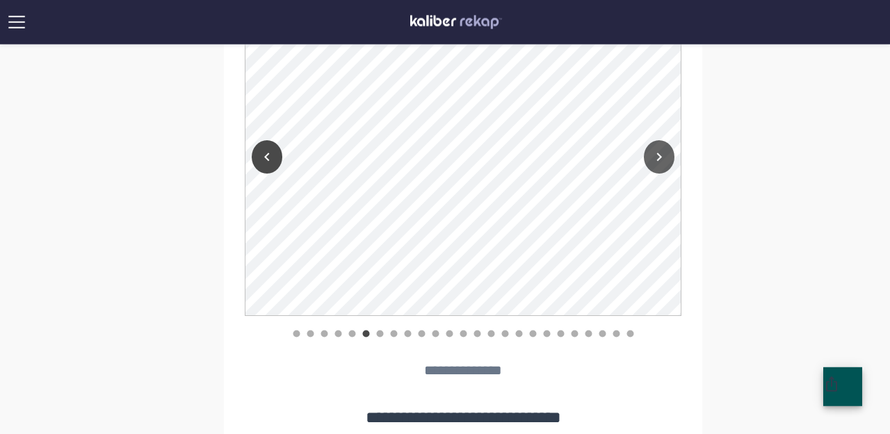
click at [661, 154] on icon "Next" at bounding box center [659, 157] width 17 height 17
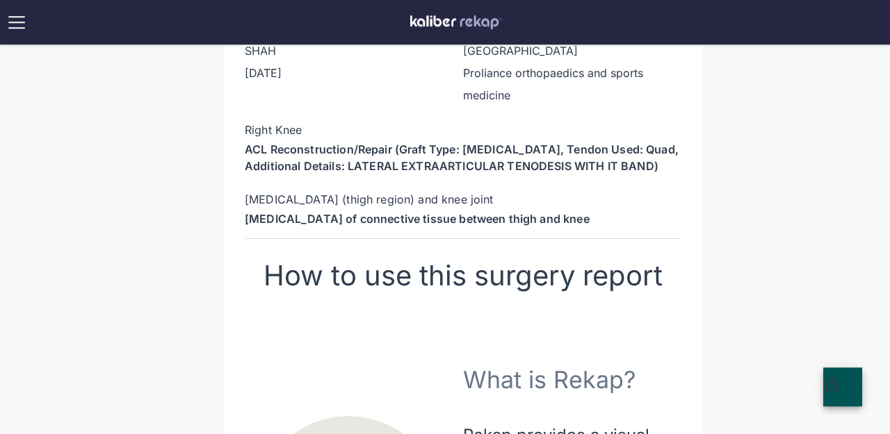
scroll to position [0, 0]
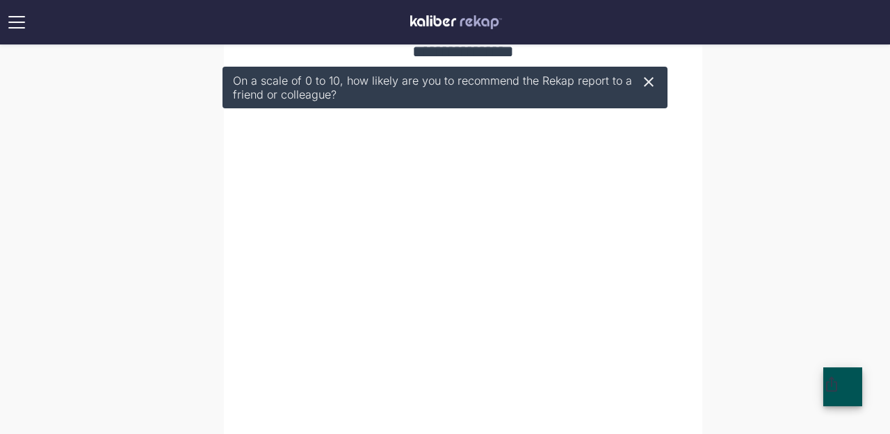
scroll to position [1681, 0]
click at [655, 87] on icon at bounding box center [648, 82] width 17 height 17
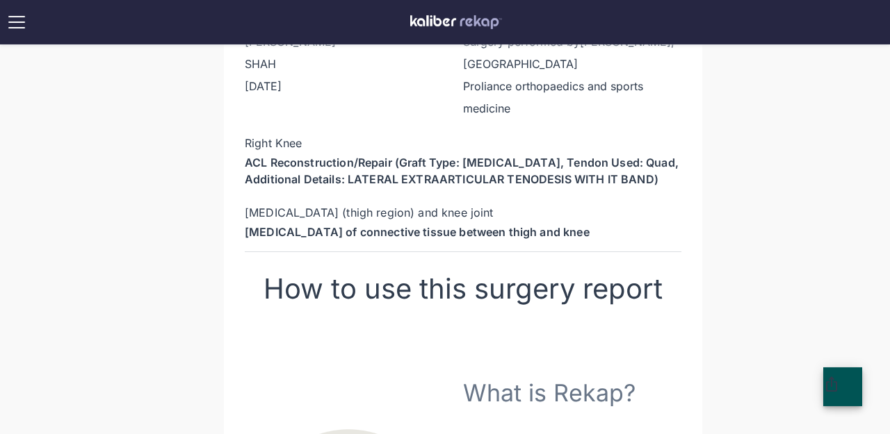
scroll to position [0, 0]
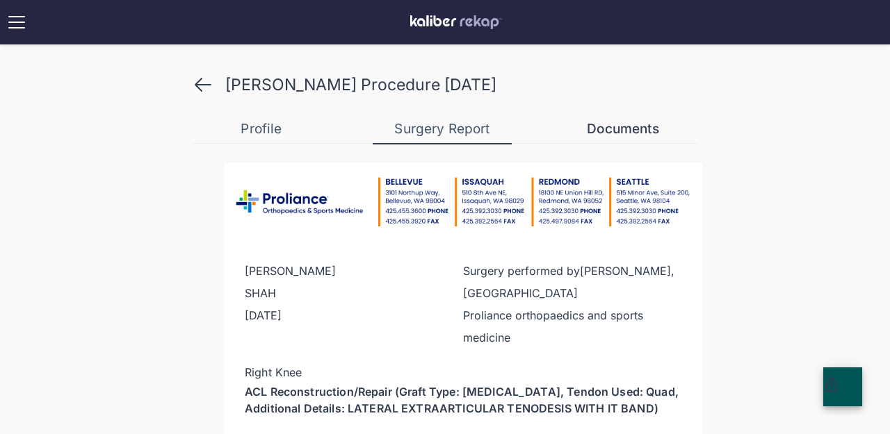
click at [587, 117] on button "Documents" at bounding box center [622, 129] width 139 height 28
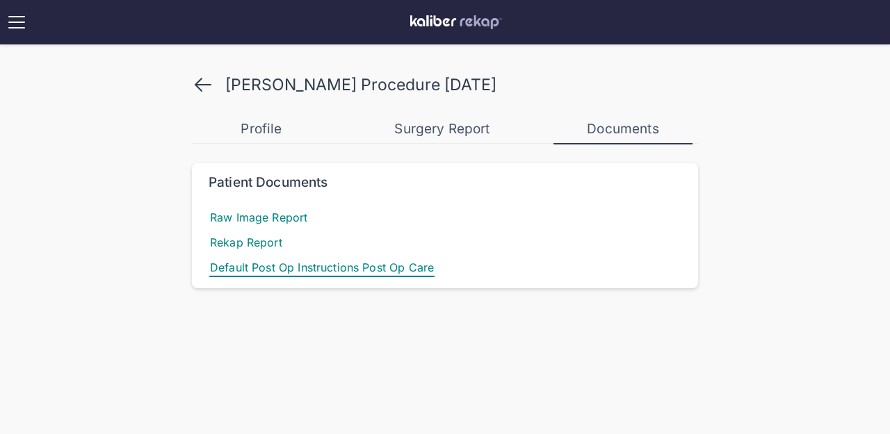
click at [322, 276] on span "Default Post Op Instructions Post Op Care" at bounding box center [322, 267] width 227 height 19
click at [262, 129] on div "Profile" at bounding box center [261, 129] width 139 height 17
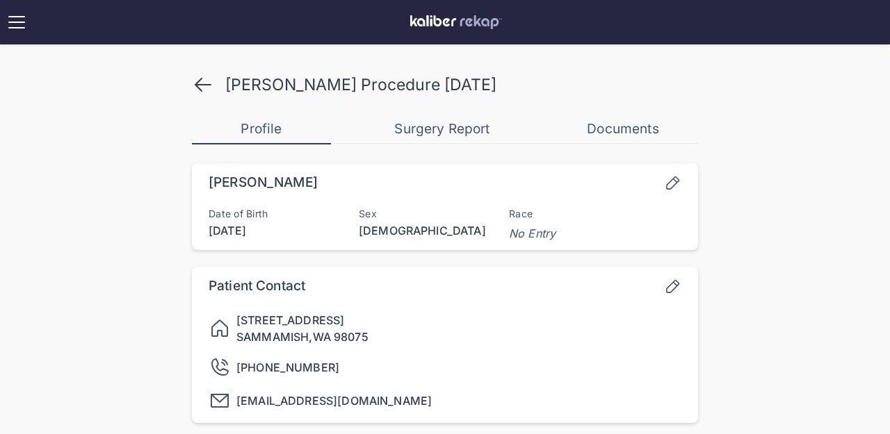
click at [455, 140] on button "Surgery Report" at bounding box center [442, 129] width 139 height 28
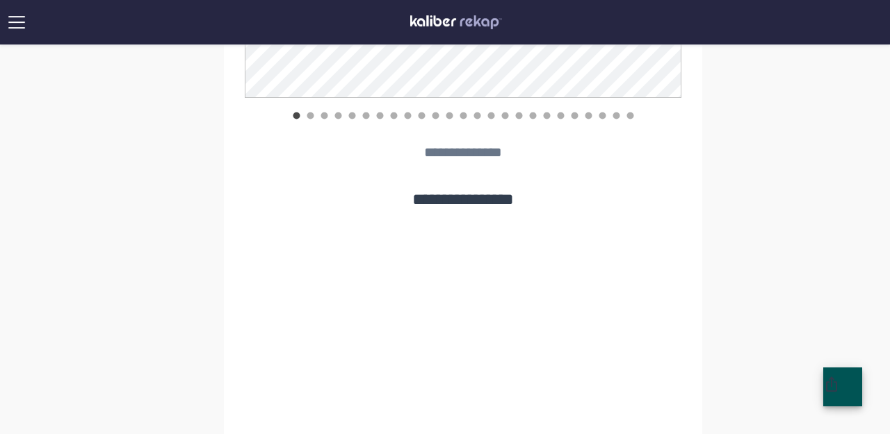
scroll to position [1777, 0]
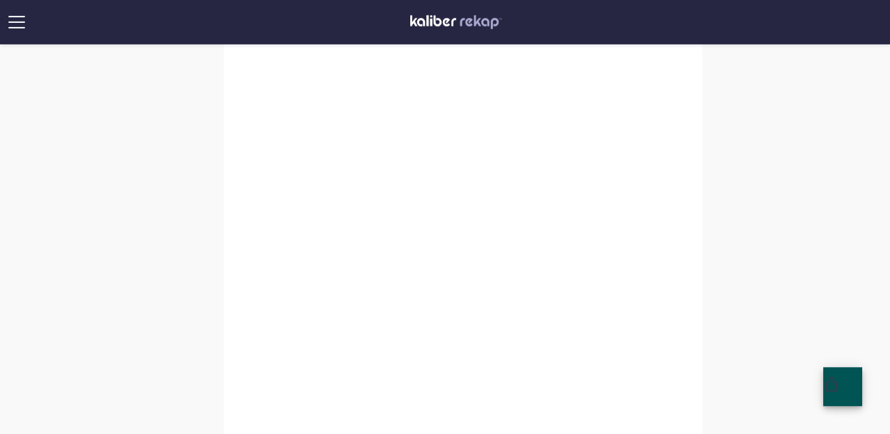
click at [15, 24] on img at bounding box center [17, 22] width 22 height 22
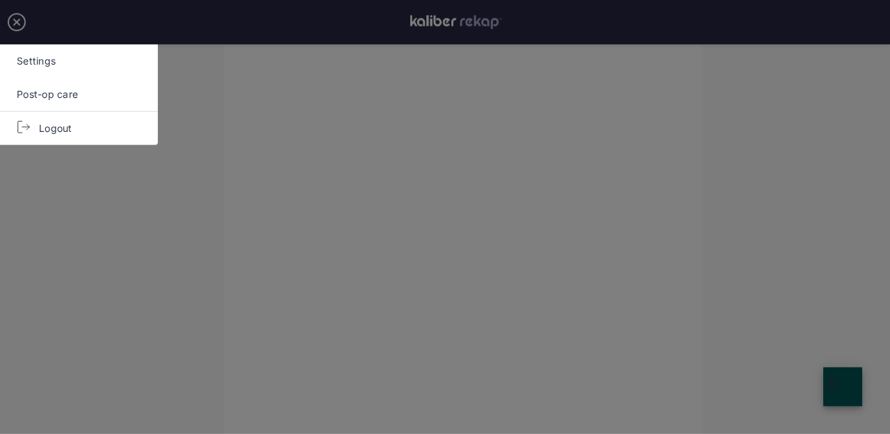
click at [305, 254] on div at bounding box center [445, 217] width 890 height 434
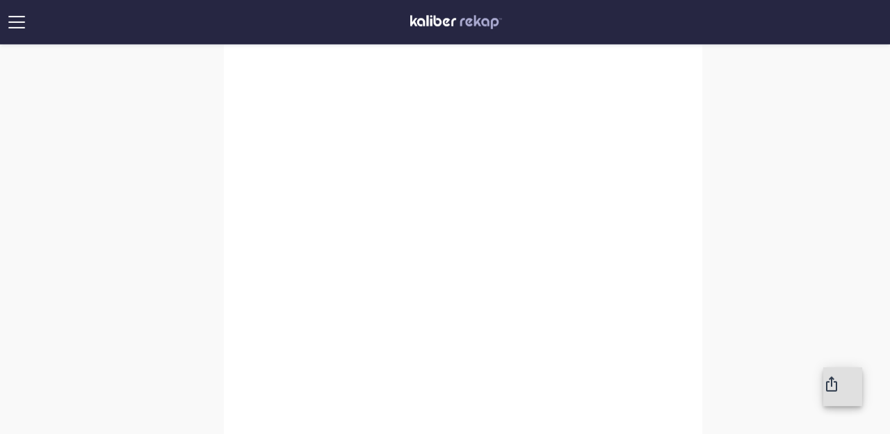
click at [835, 393] on button "button" at bounding box center [842, 387] width 39 height 39
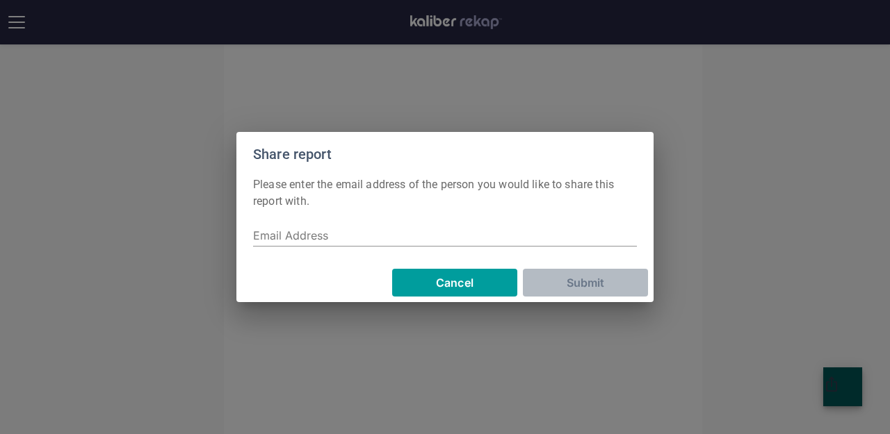
click at [478, 284] on button "Cancel" at bounding box center [454, 283] width 125 height 28
